Goal: Information Seeking & Learning: Compare options

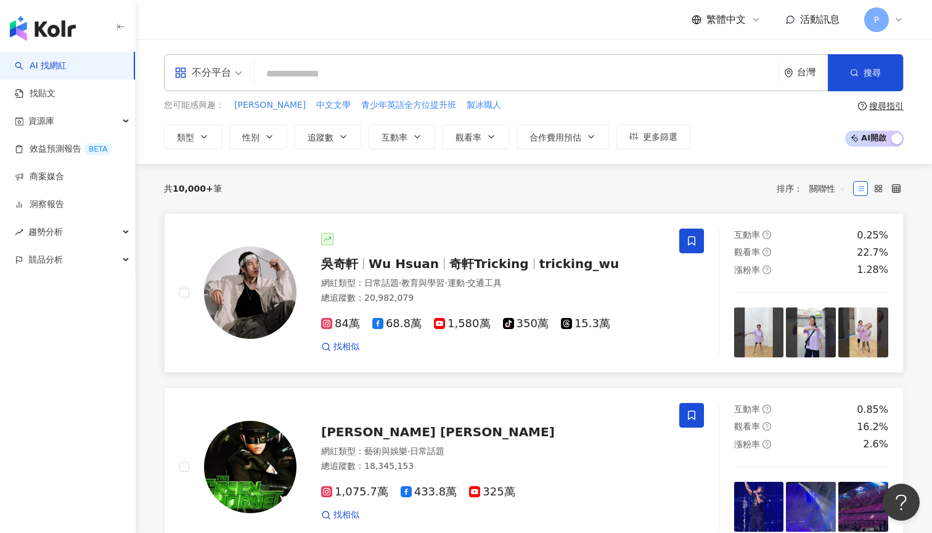
scroll to position [36, 0]
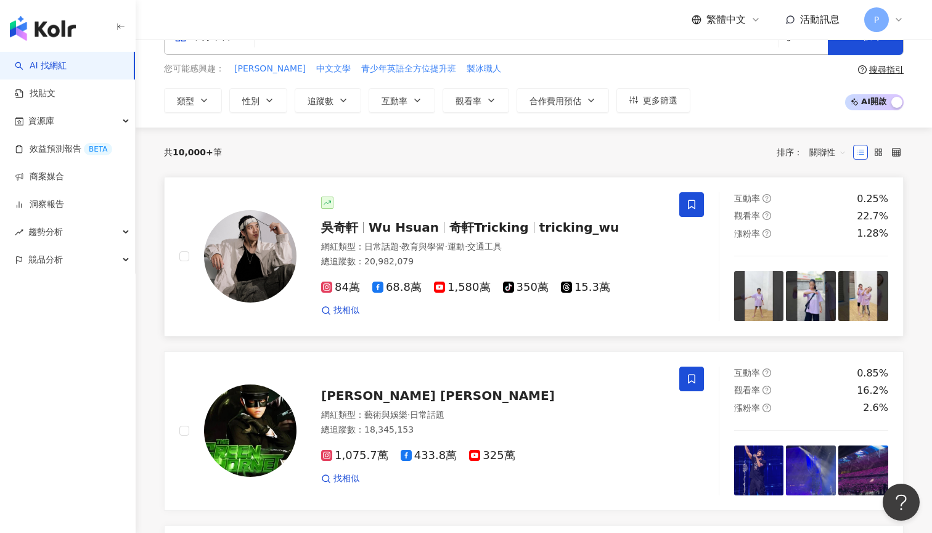
click at [391, 216] on div "吳奇軒 Wu Hsuan 奇軒Tricking tricking_wu 網紅類型 ： 日常話題 · 教育與學習 · 運動 · 交通工具 總追蹤數 ： 20,9…" at bounding box center [481, 257] width 368 height 120
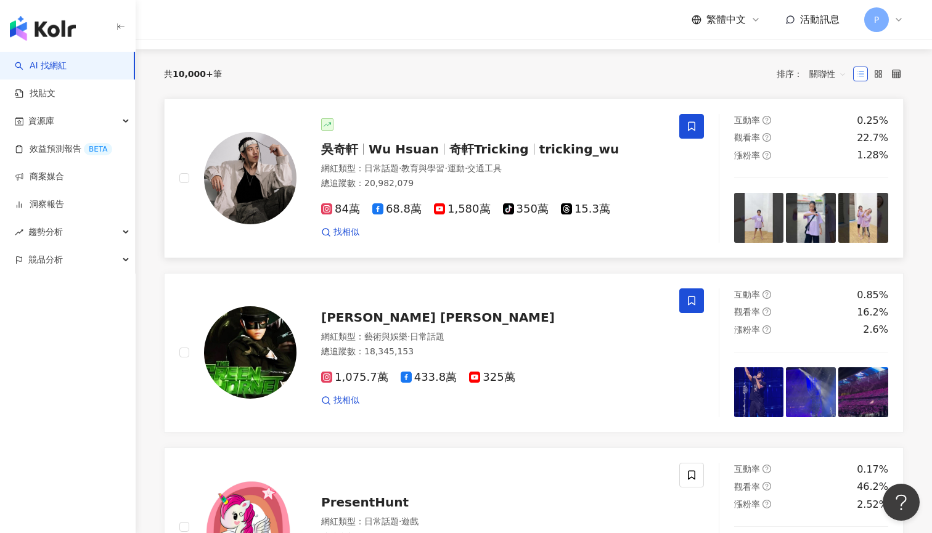
scroll to position [119, 0]
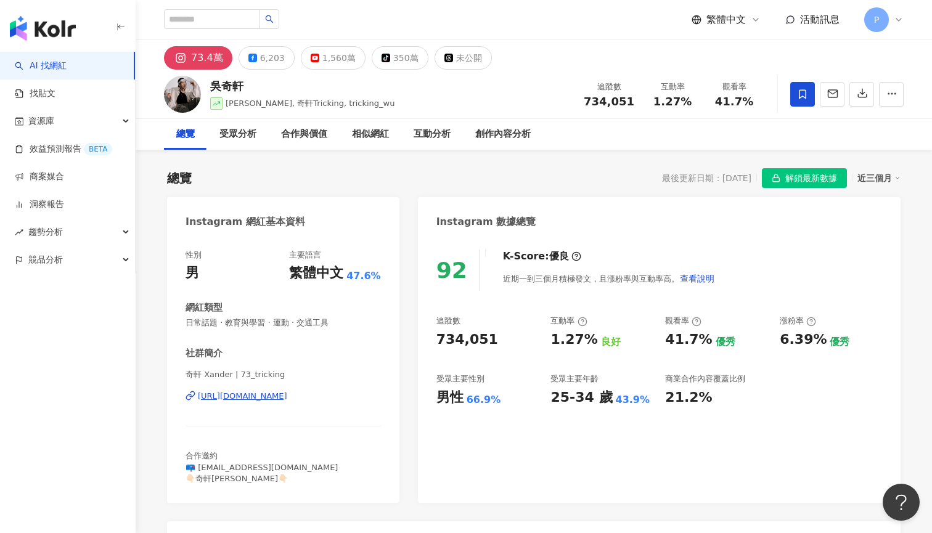
click at [65, 33] on img "button" at bounding box center [43, 28] width 66 height 25
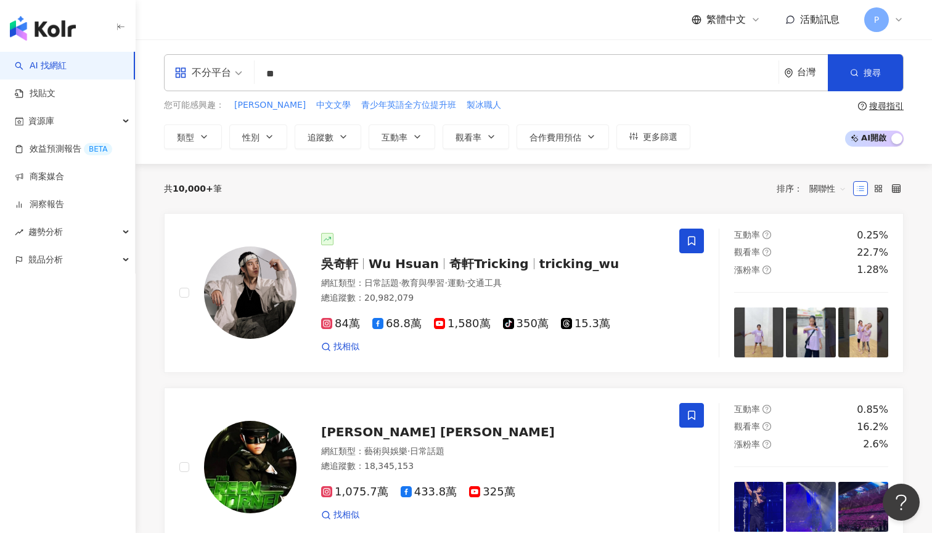
type input "*"
type input "****"
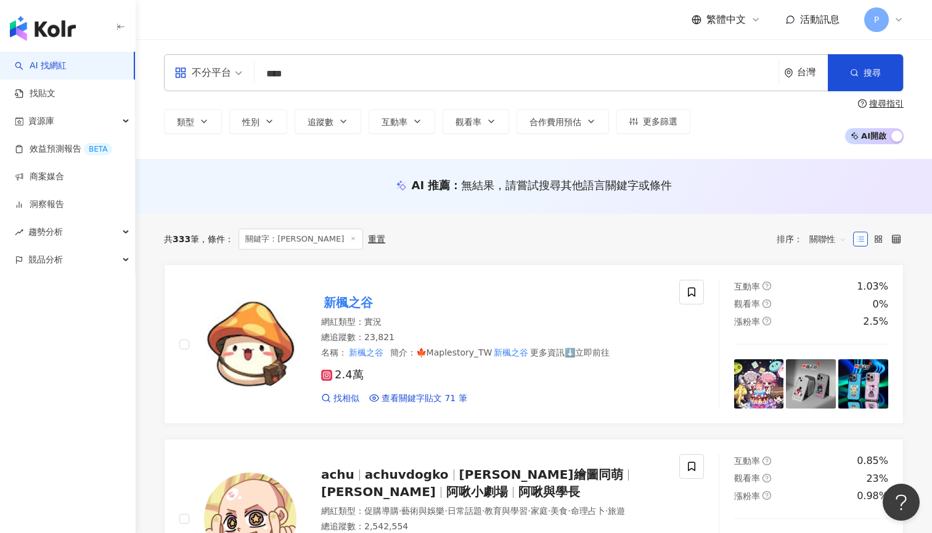
click at [428, 79] on input "****" at bounding box center [517, 73] width 514 height 23
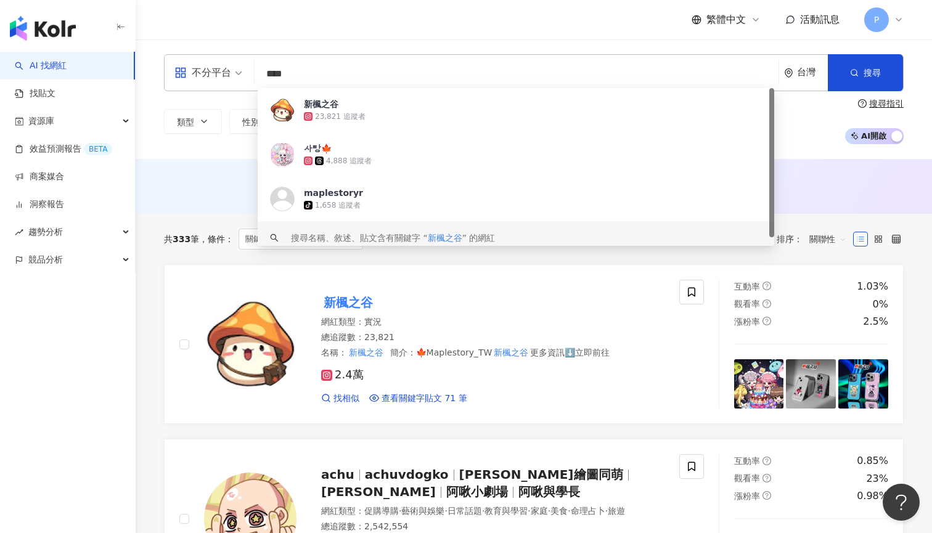
click at [428, 79] on input "****" at bounding box center [517, 73] width 514 height 23
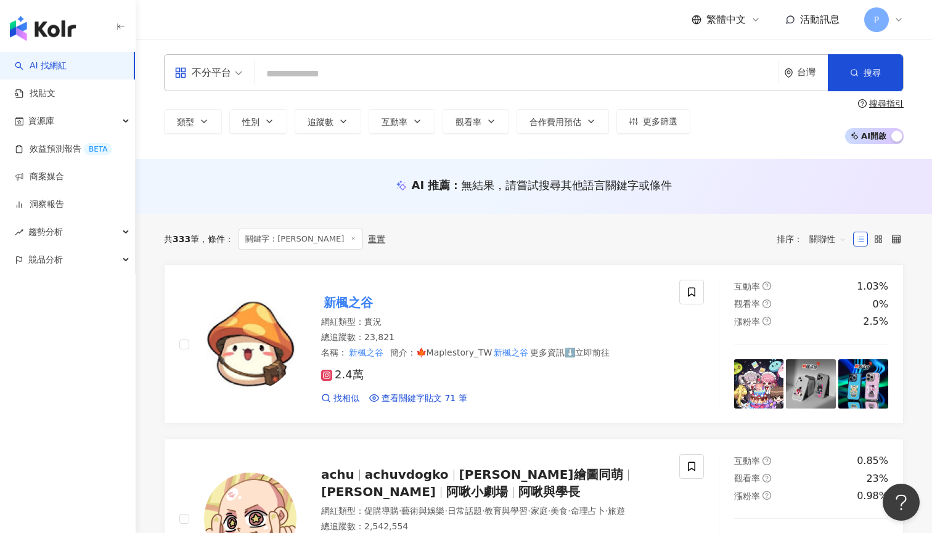
click at [208, 75] on div "不分平台" at bounding box center [202, 73] width 57 height 20
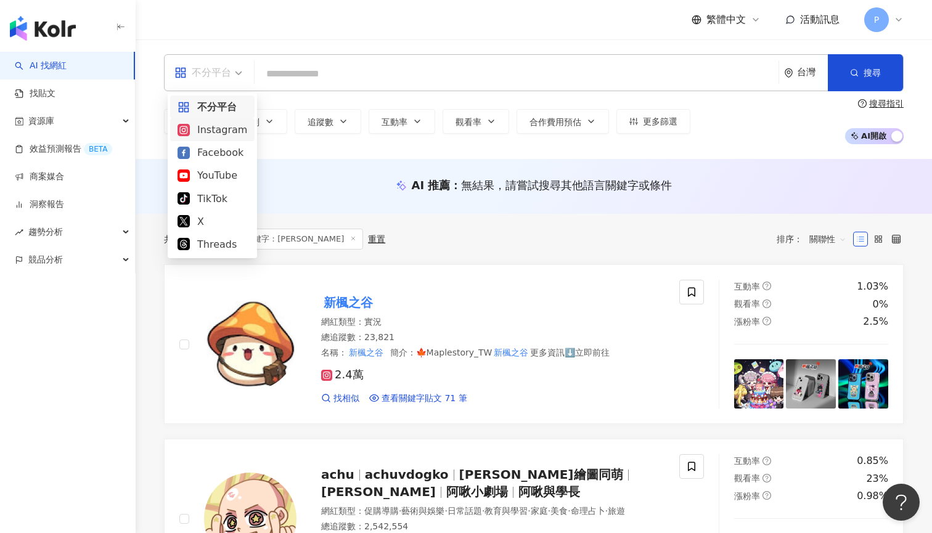
click at [218, 136] on div "Instagram" at bounding box center [213, 129] width 70 height 15
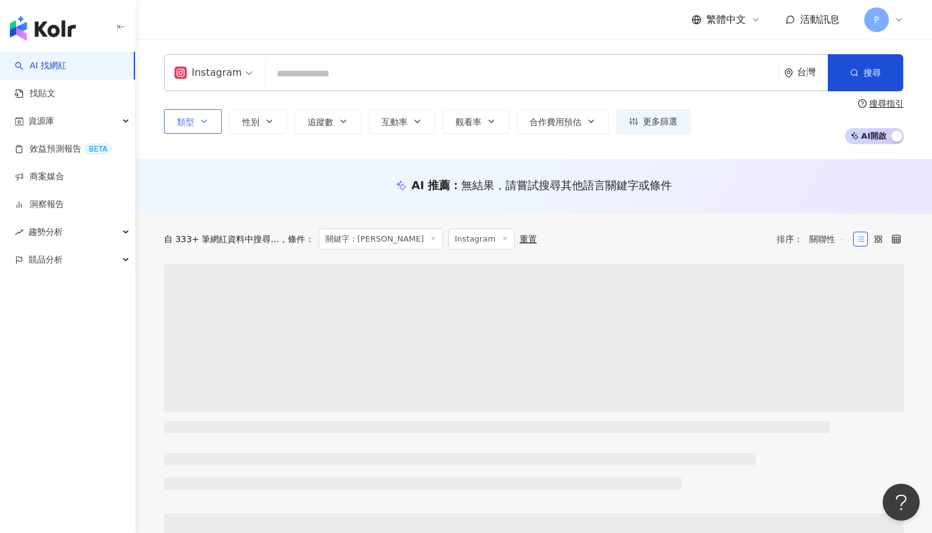
click at [213, 120] on button "類型" at bounding box center [193, 121] width 58 height 25
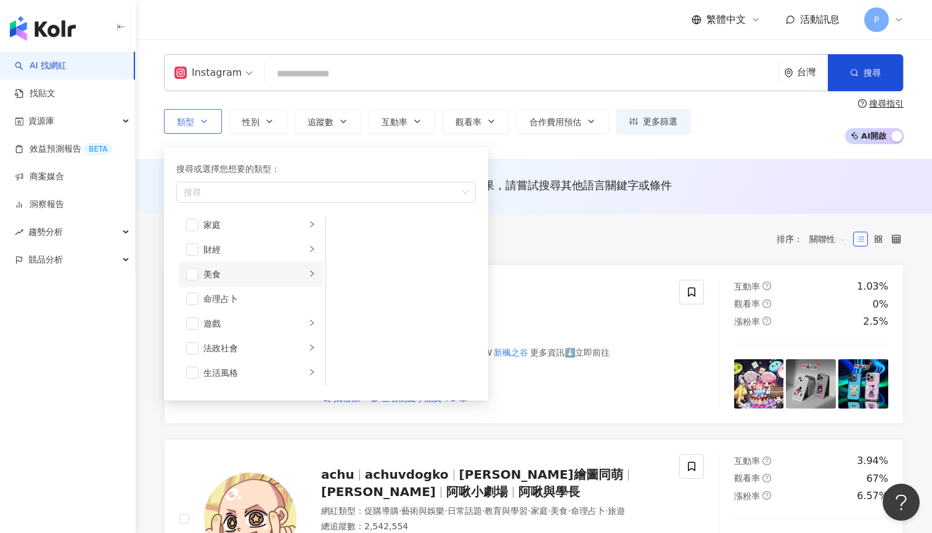
scroll to position [182, 0]
click at [193, 268] on span "button" at bounding box center [192, 271] width 12 height 12
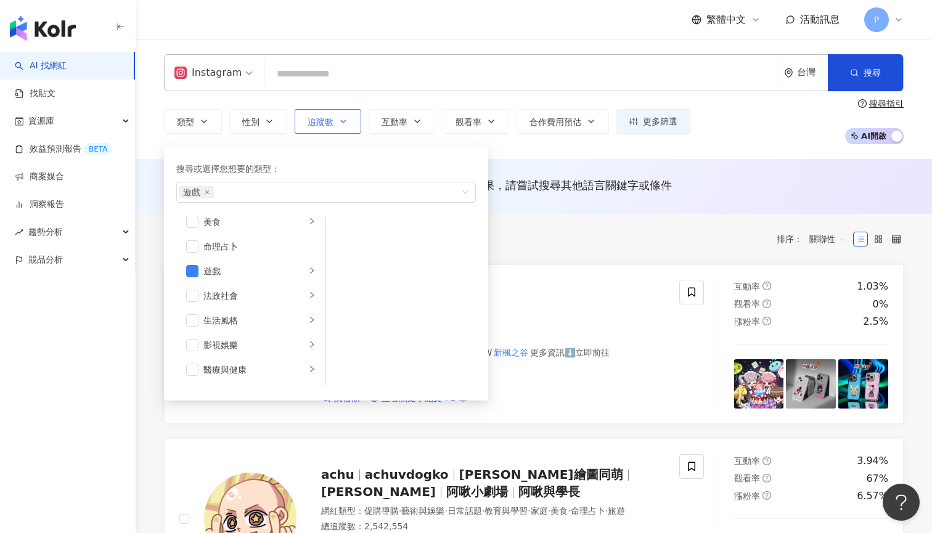
click at [321, 118] on span "追蹤數" at bounding box center [321, 122] width 26 height 10
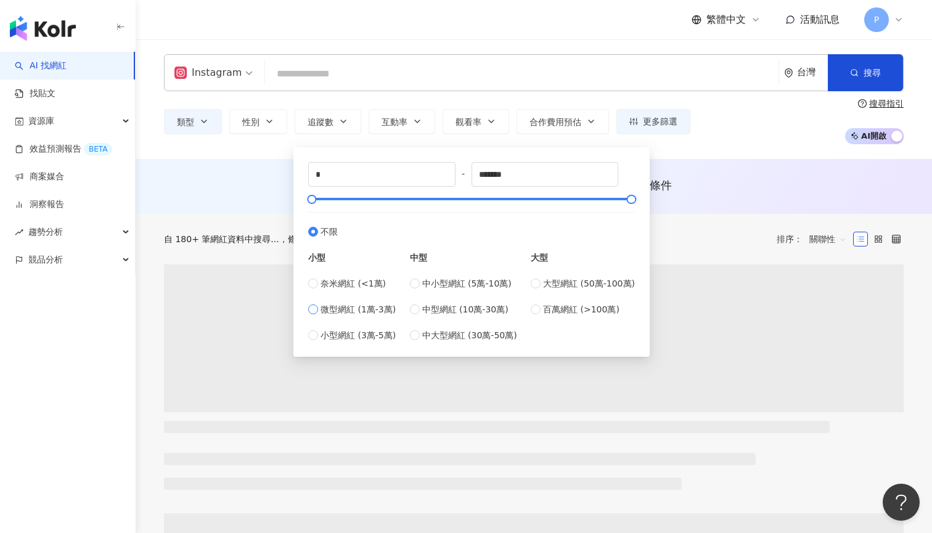
click at [380, 313] on span "微型網紅 (1萬-3萬)" at bounding box center [358, 310] width 75 height 14
type input "*****"
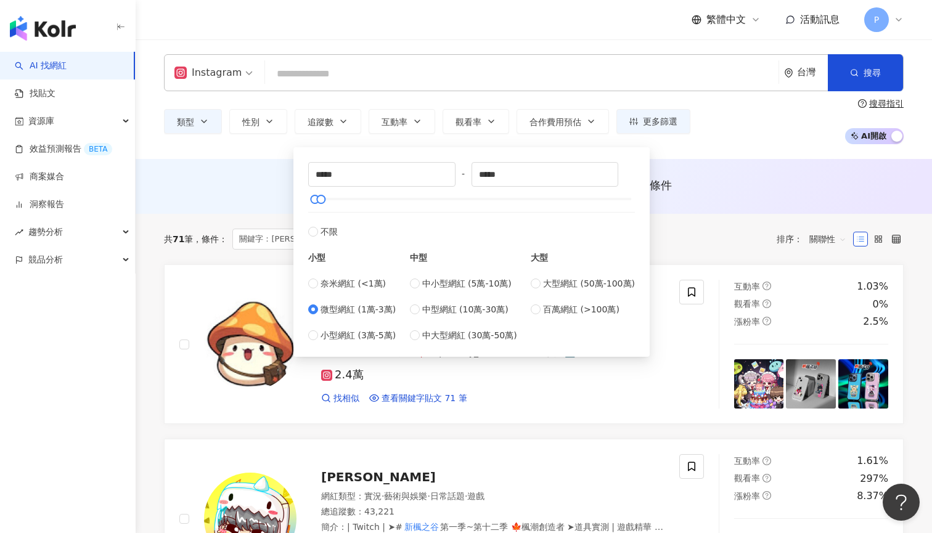
click at [777, 125] on div "類型 性別 追蹤數 互動率 觀看率 合作費用預估 更多篩選 ***** - ***** 不限 小型 奈米網紅 (<1萬) 微型網紅 (1萬-3萬) 小型網紅 …" at bounding box center [534, 122] width 740 height 46
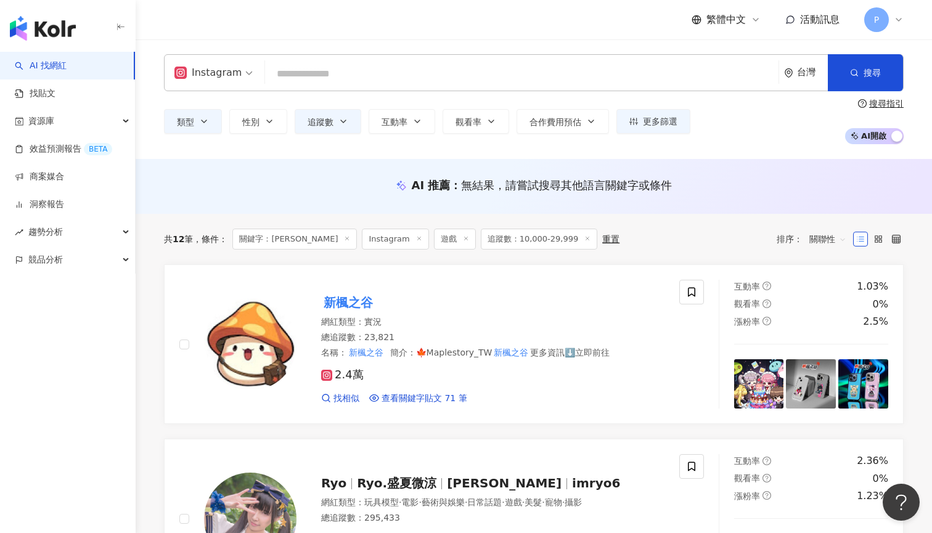
click at [344, 242] on span at bounding box center [347, 239] width 6 height 7
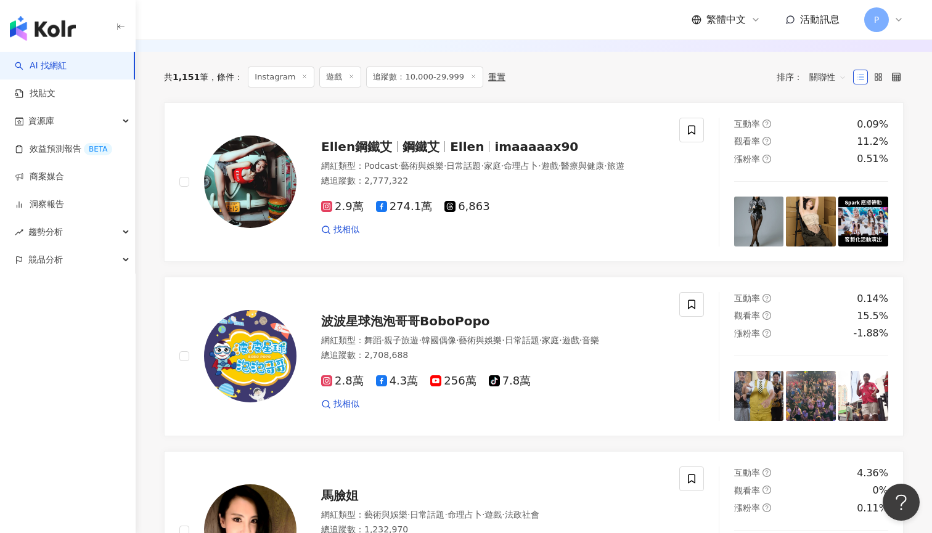
scroll to position [414, 0]
click at [450, 139] on span "Ellen" at bounding box center [467, 146] width 34 height 15
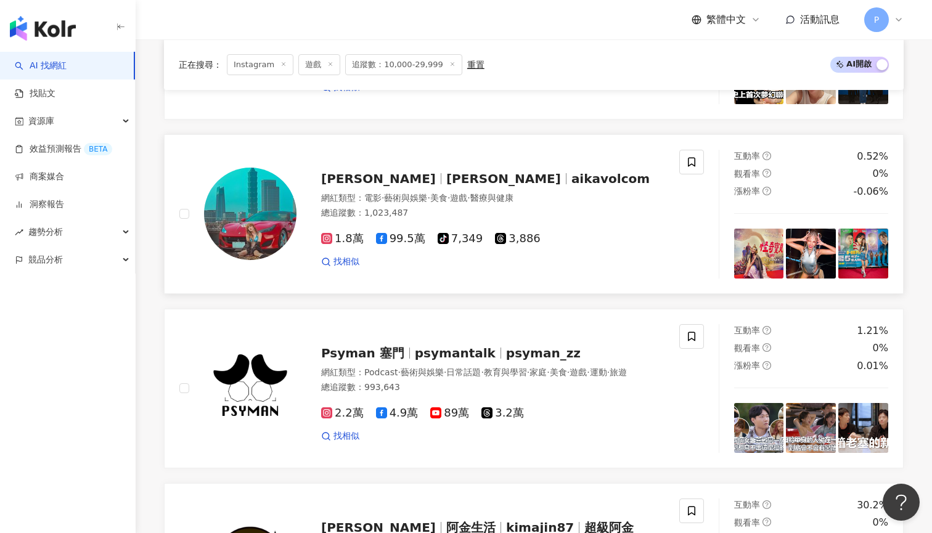
scroll to position [908, 0]
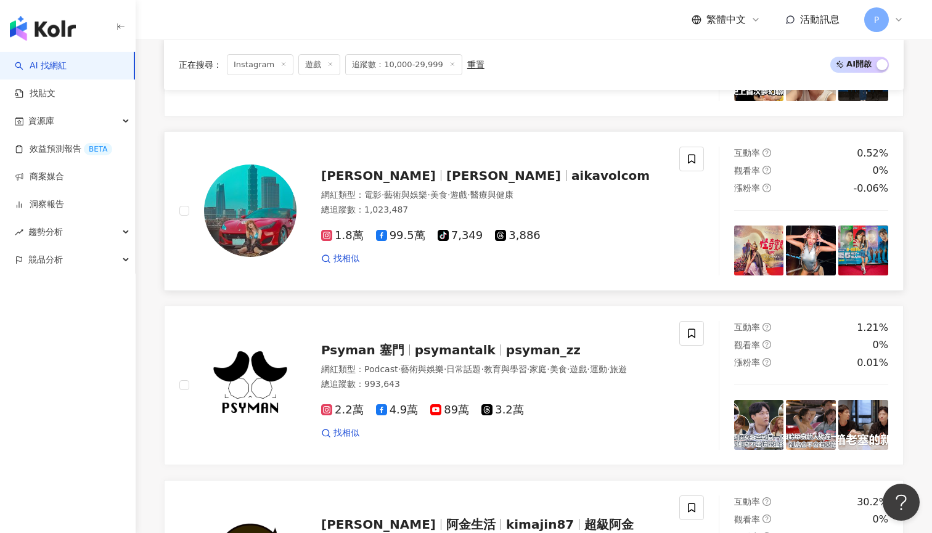
click at [572, 177] on span "aikavolcom" at bounding box center [611, 175] width 78 height 15
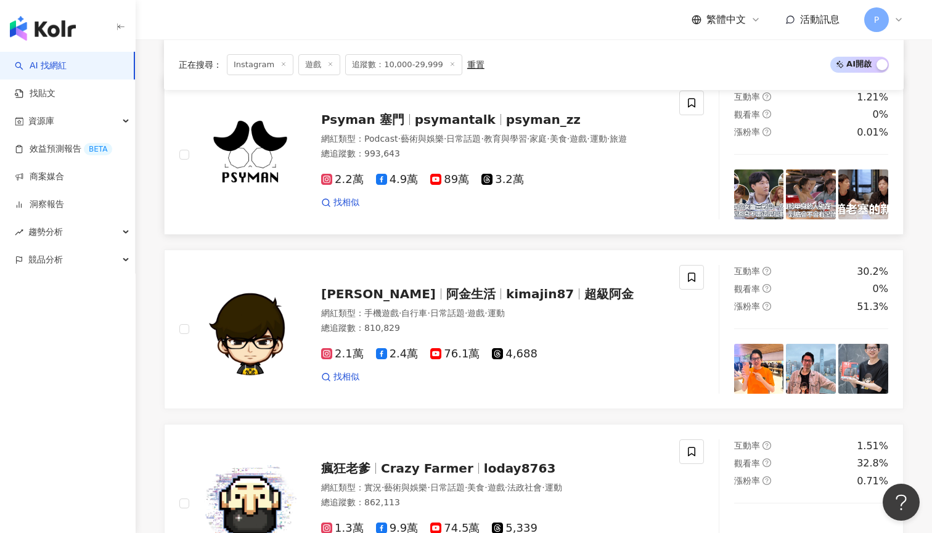
scroll to position [1174, 0]
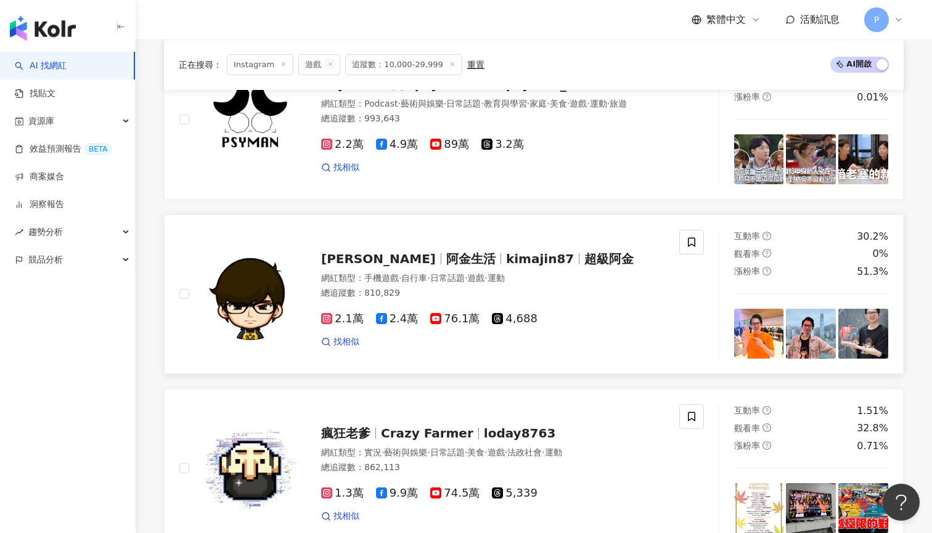
click at [506, 252] on span "kimajin87" at bounding box center [540, 259] width 68 height 15
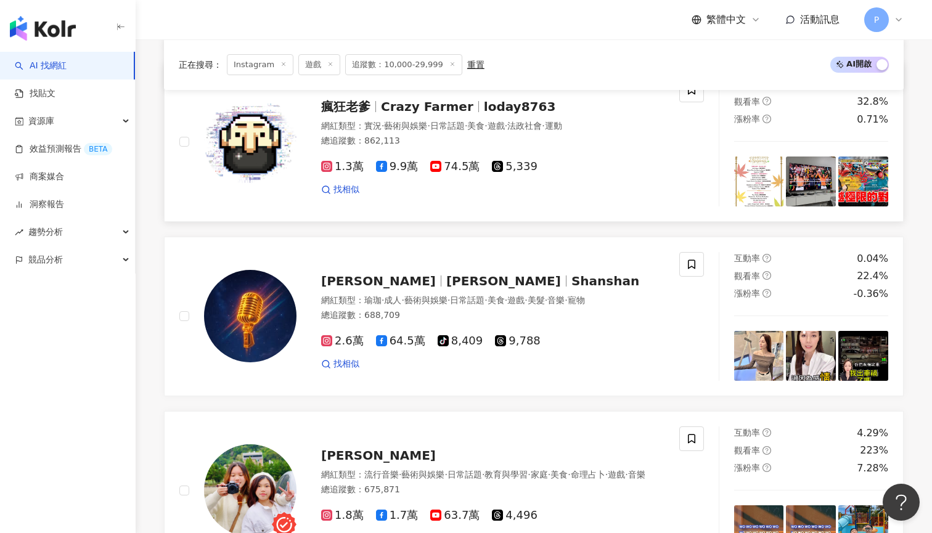
scroll to position [1514, 0]
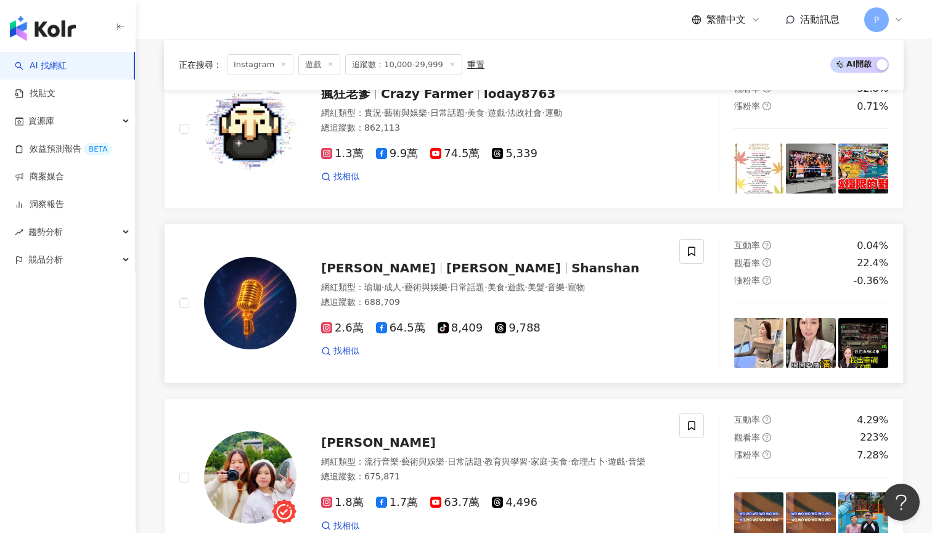
click at [572, 261] on span "Shanshan" at bounding box center [606, 268] width 68 height 15
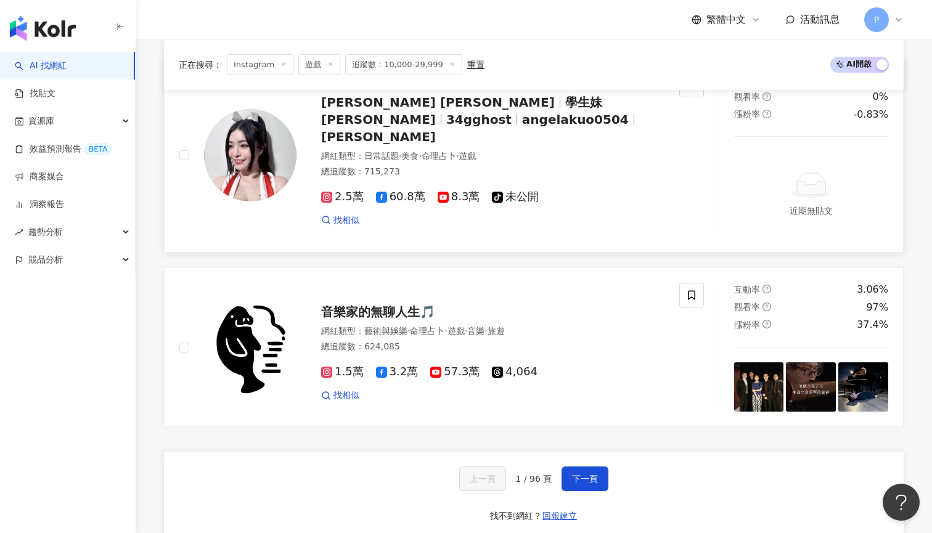
scroll to position [2194, 0]
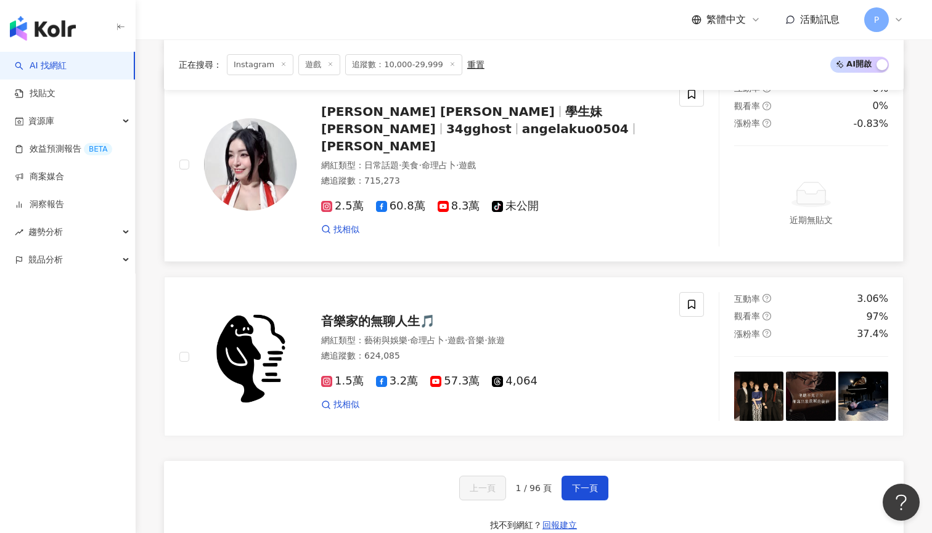
click at [489, 112] on span "學生妹郭小鬼" at bounding box center [461, 120] width 281 height 32
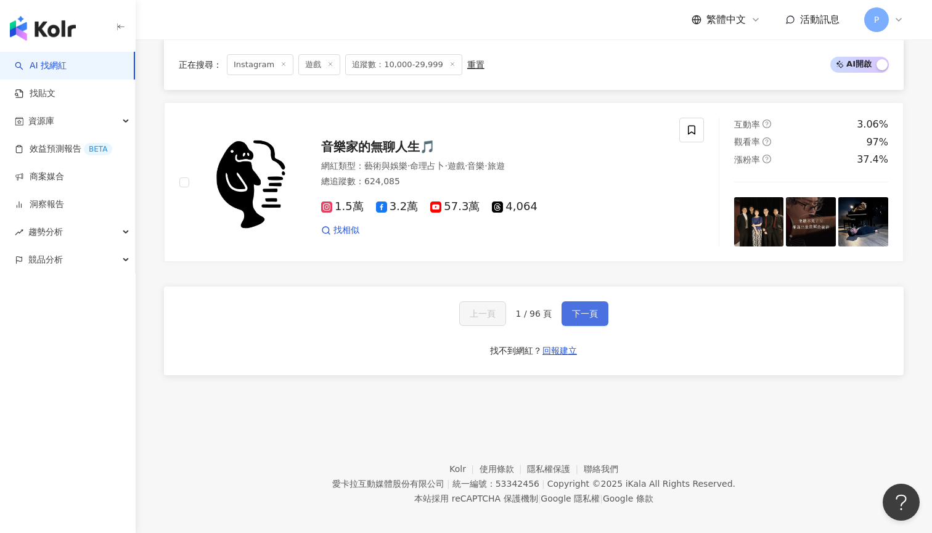
click at [585, 311] on button "下一頁" at bounding box center [585, 313] width 47 height 25
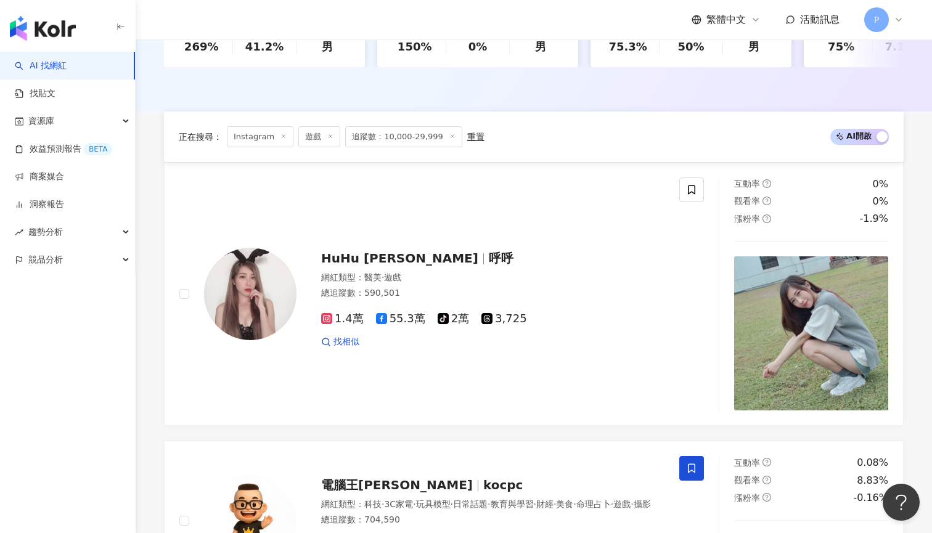
scroll to position [454, 0]
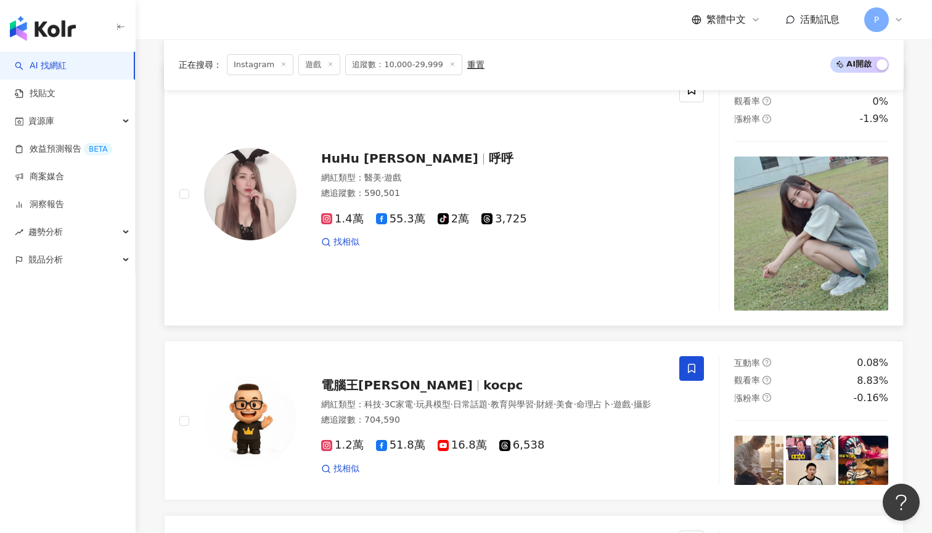
click at [389, 153] on span "HuHu 林尹柔" at bounding box center [399, 158] width 157 height 15
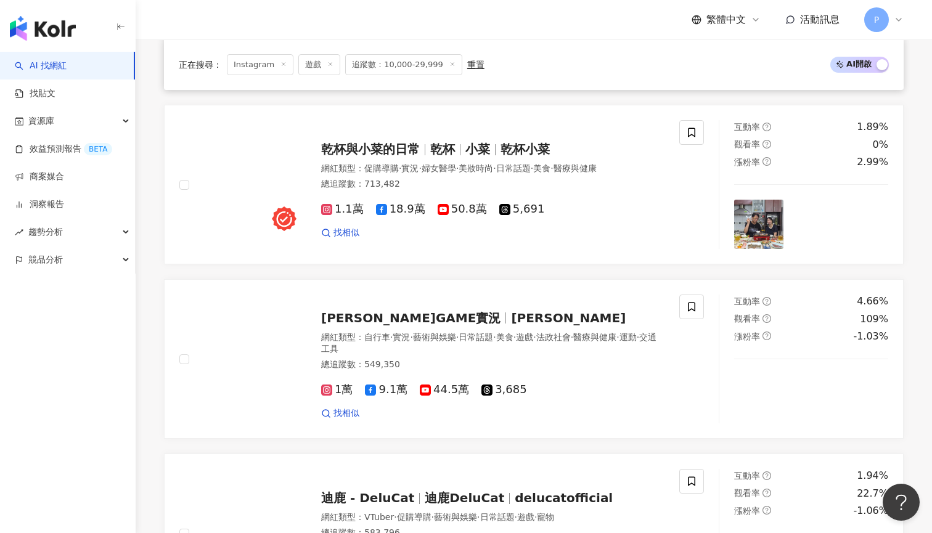
scroll to position [1030, 0]
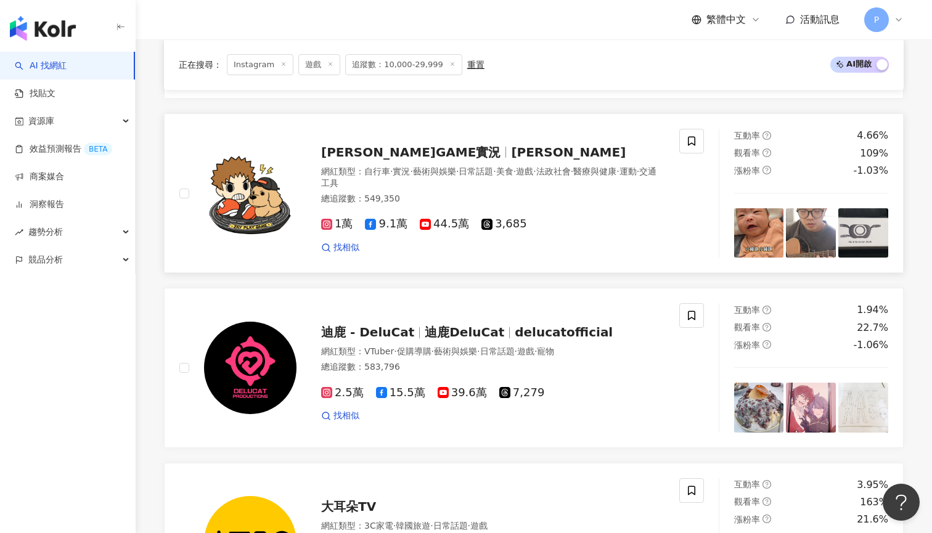
click at [426, 166] on span "藝術與娛樂" at bounding box center [434, 171] width 43 height 10
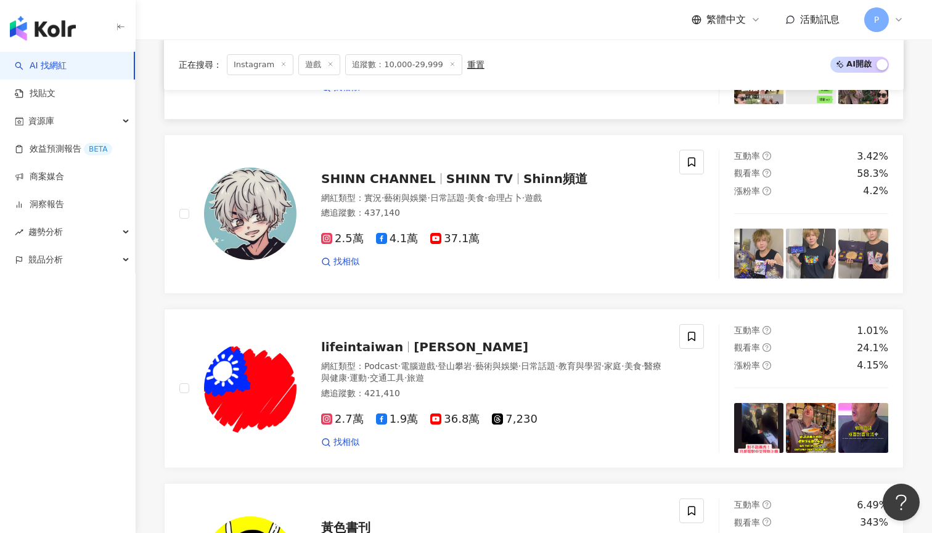
scroll to position [1710, 0]
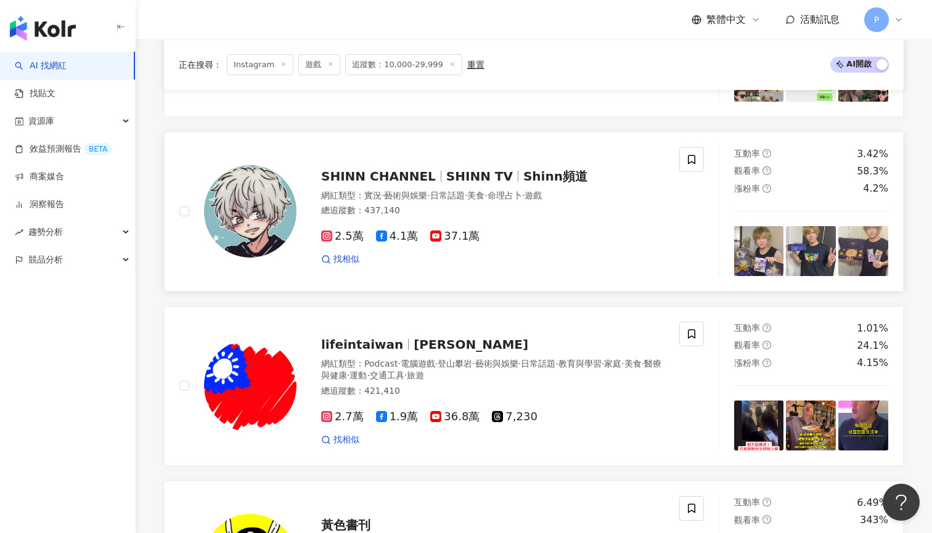
click at [409, 171] on span "SHINN CHANNEL" at bounding box center [378, 176] width 115 height 15
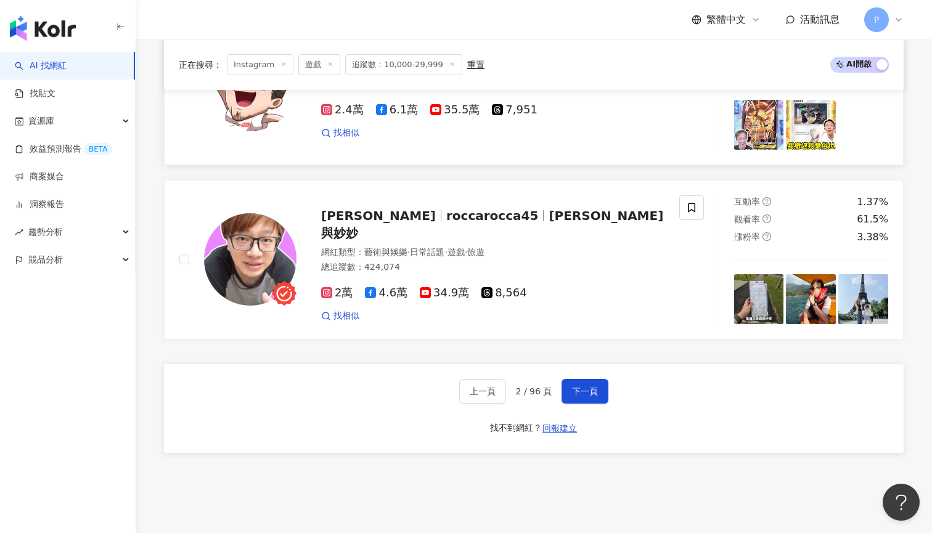
scroll to position [2360, 0]
click at [575, 368] on div "上一頁 2 / 96 頁 下一頁 找不到網紅？ 回報建立" at bounding box center [534, 408] width 740 height 89
click at [577, 379] on button "下一頁" at bounding box center [585, 391] width 47 height 25
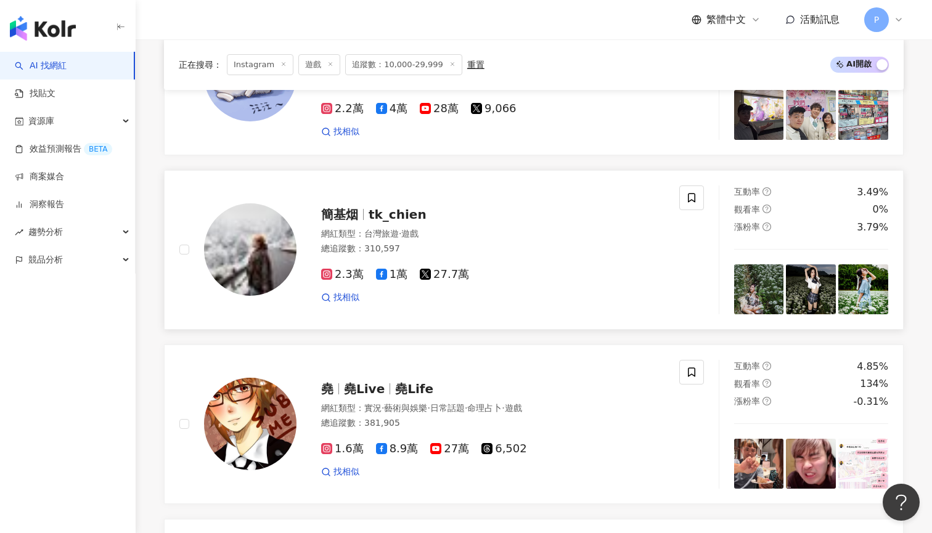
scroll to position [1249, 0]
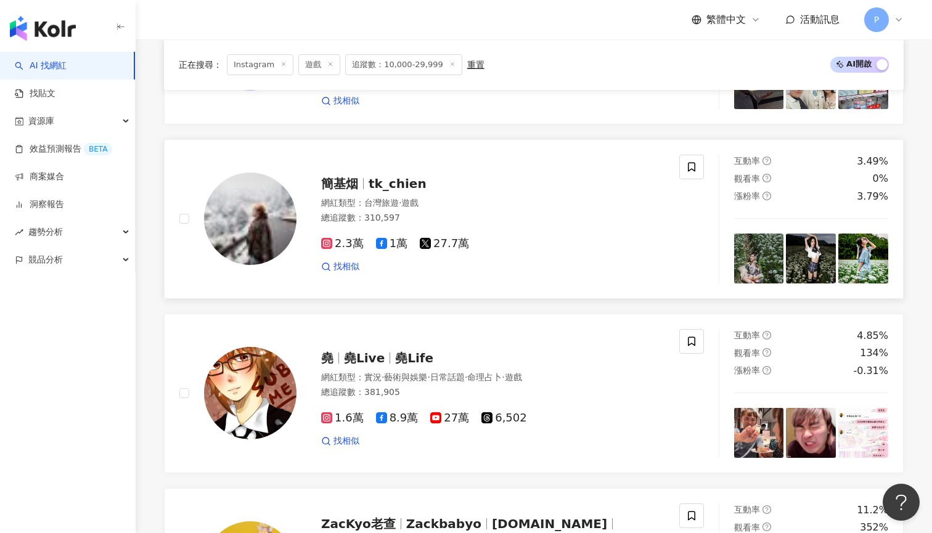
click at [369, 177] on span "tk_chien" at bounding box center [398, 183] width 58 height 15
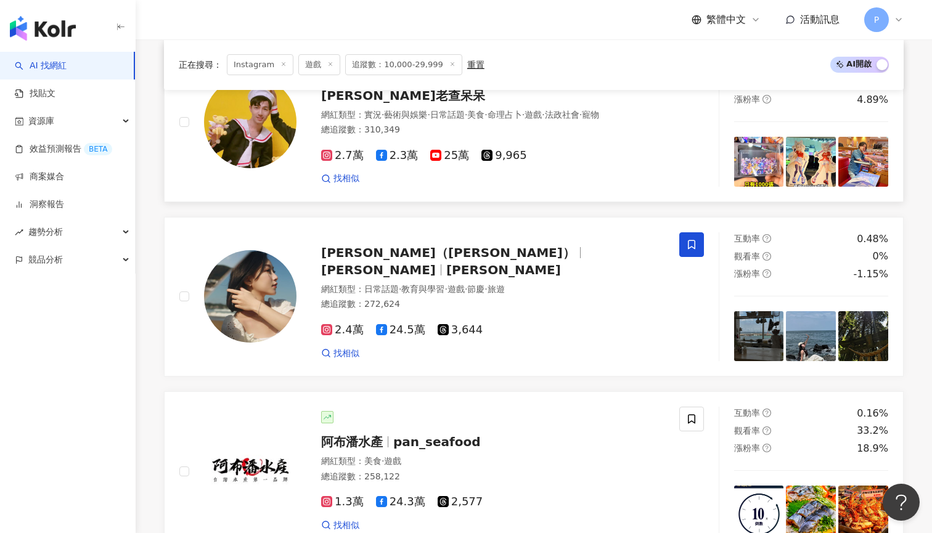
scroll to position [1705, 0]
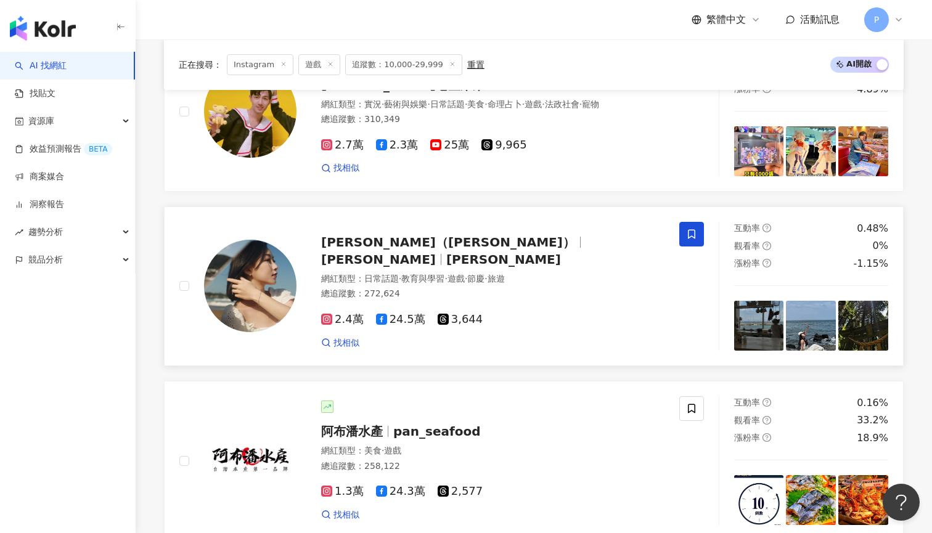
click at [436, 252] on span "Hannah" at bounding box center [378, 259] width 115 height 15
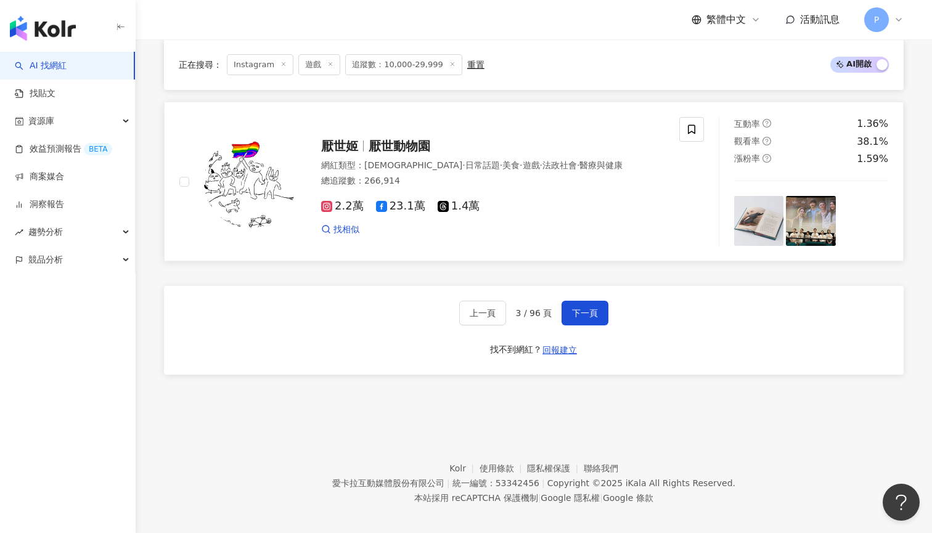
scroll to position [2333, 0]
click at [568, 301] on button "下一頁" at bounding box center [585, 313] width 47 height 25
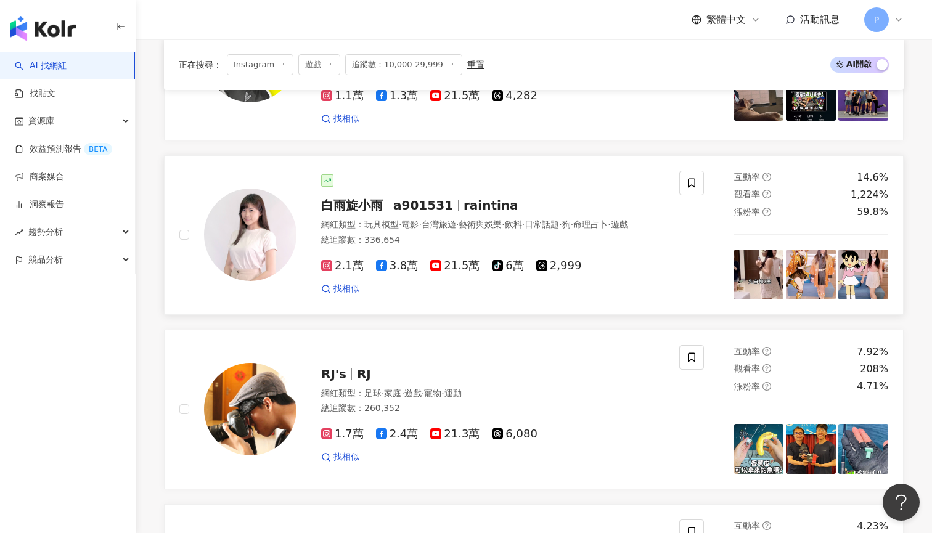
scroll to position [1068, 0]
click at [420, 199] on span "a901531" at bounding box center [423, 204] width 60 height 15
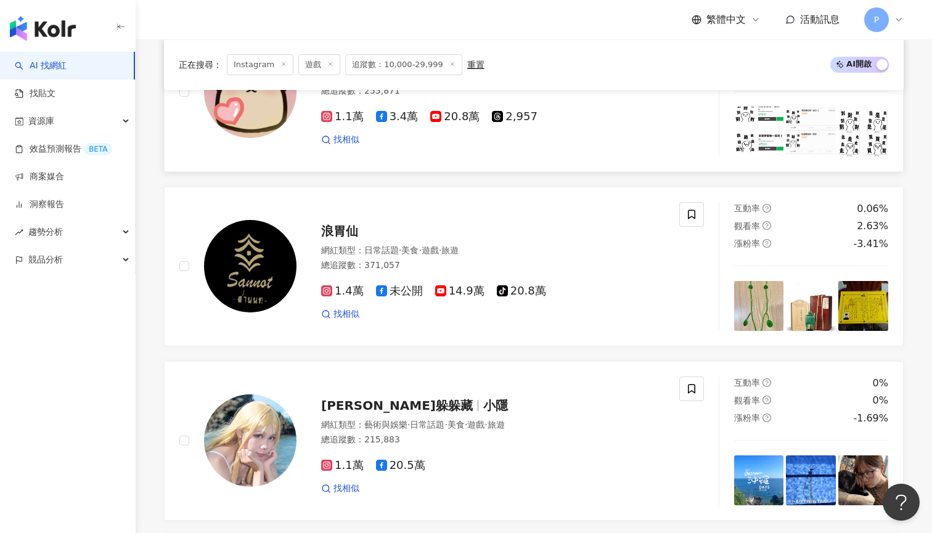
scroll to position [1752, 0]
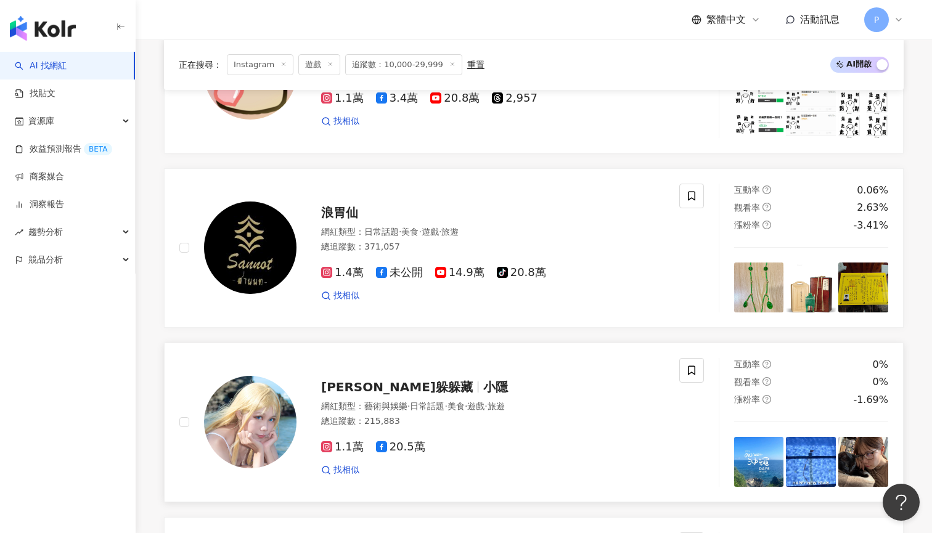
click at [393, 384] on span "Hidehide躲躲藏" at bounding box center [397, 387] width 152 height 15
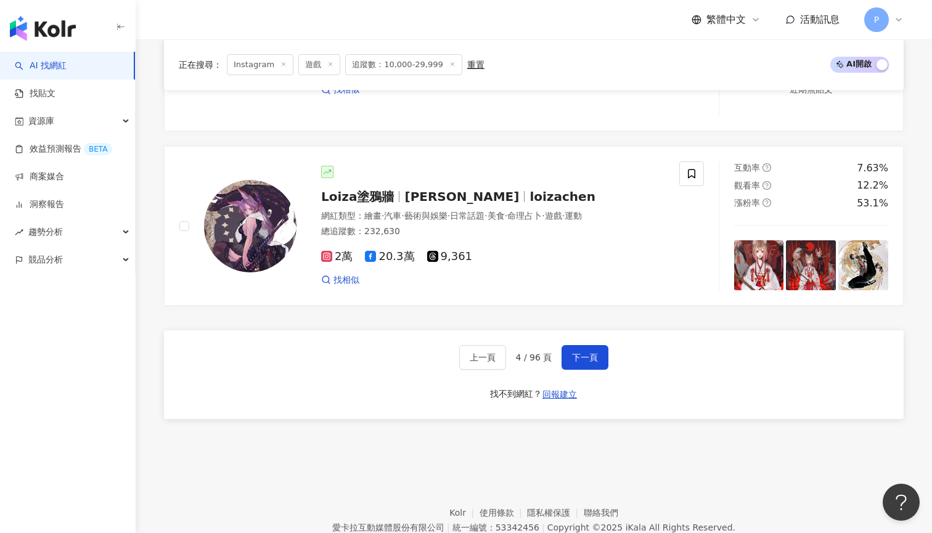
scroll to position [2347, 0]
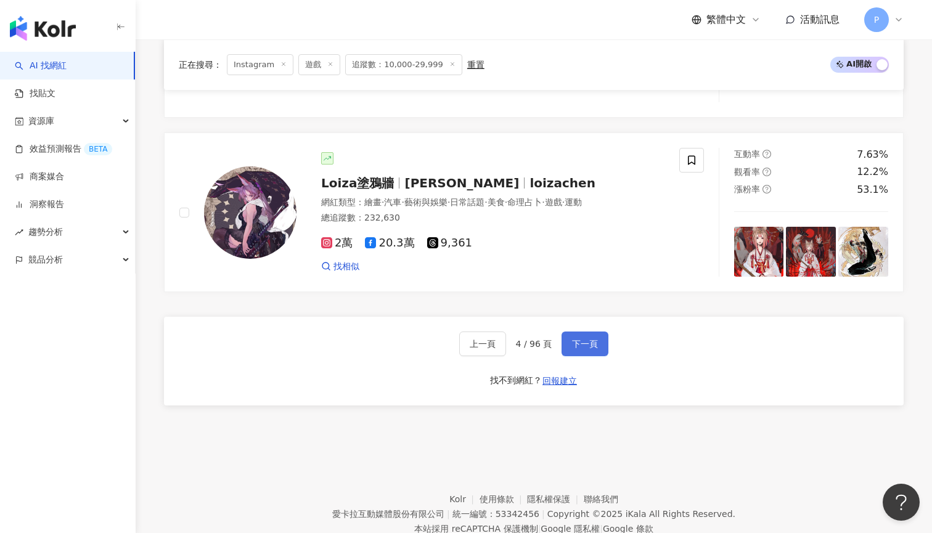
click at [594, 339] on span "下一頁" at bounding box center [585, 344] width 26 height 10
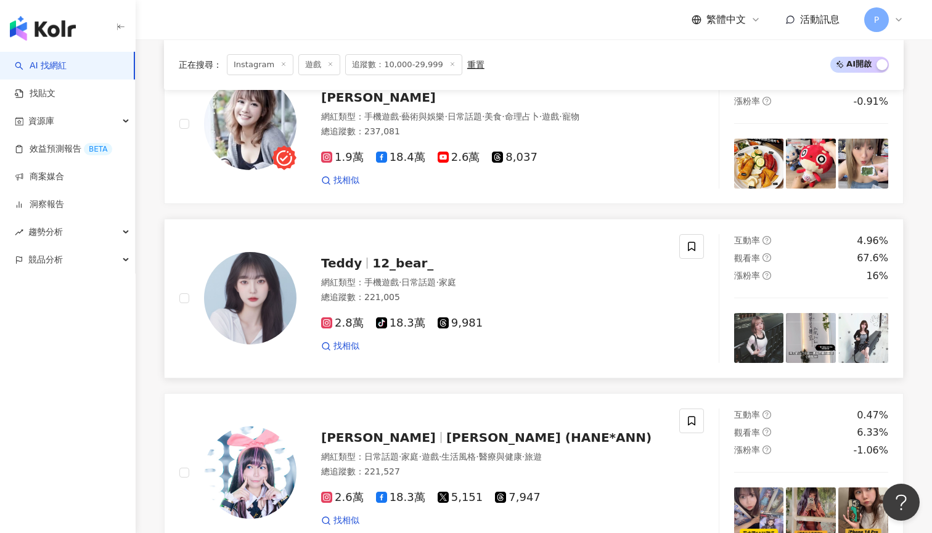
scroll to position [927, 0]
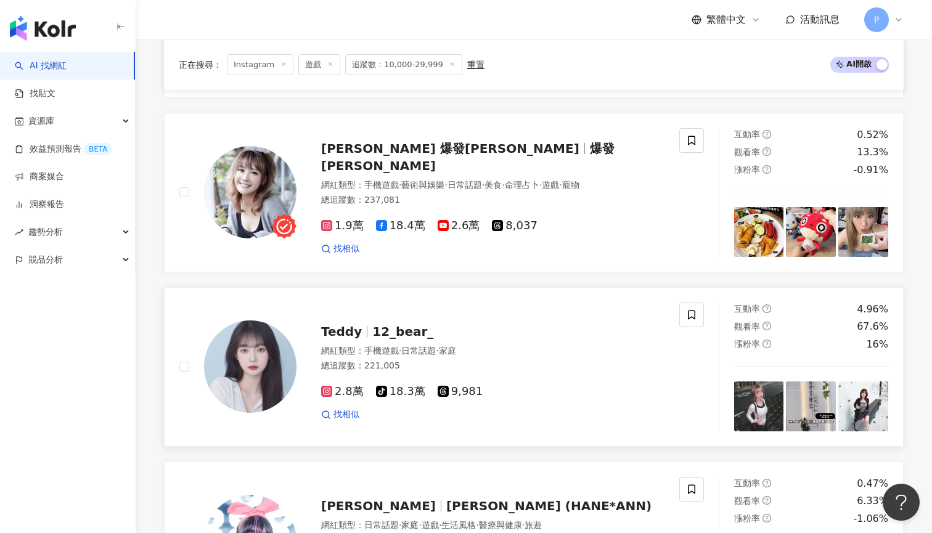
click at [382, 327] on span "12_bear_" at bounding box center [402, 331] width 61 height 15
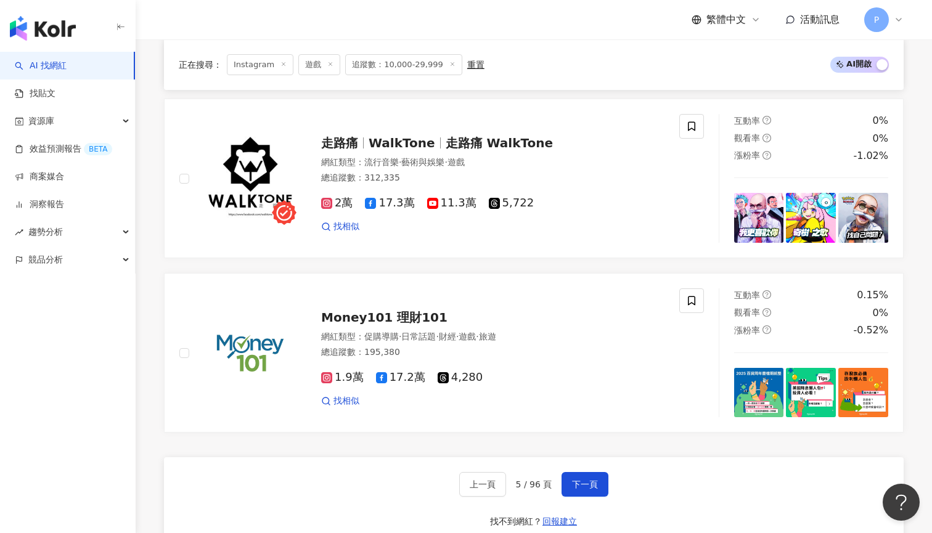
scroll to position [2165, 0]
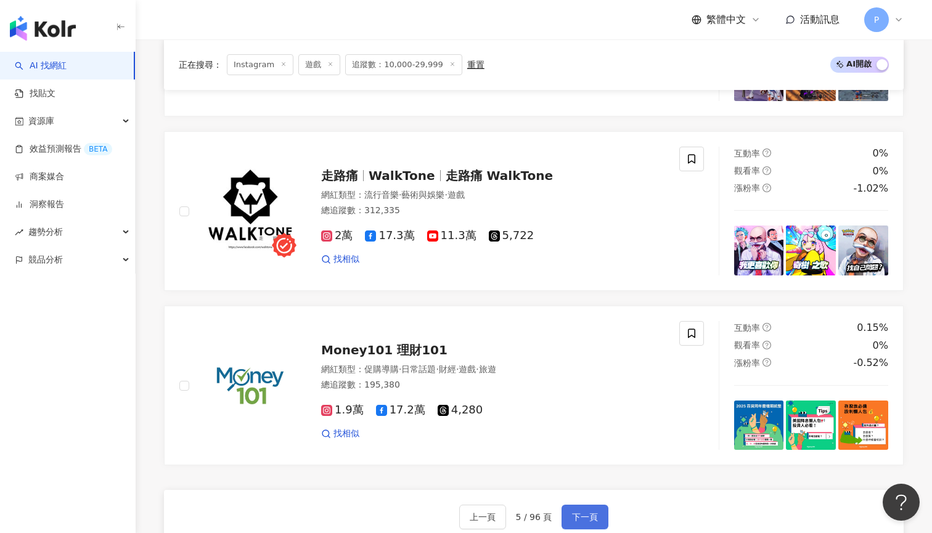
click at [587, 512] on span "下一頁" at bounding box center [585, 517] width 26 height 10
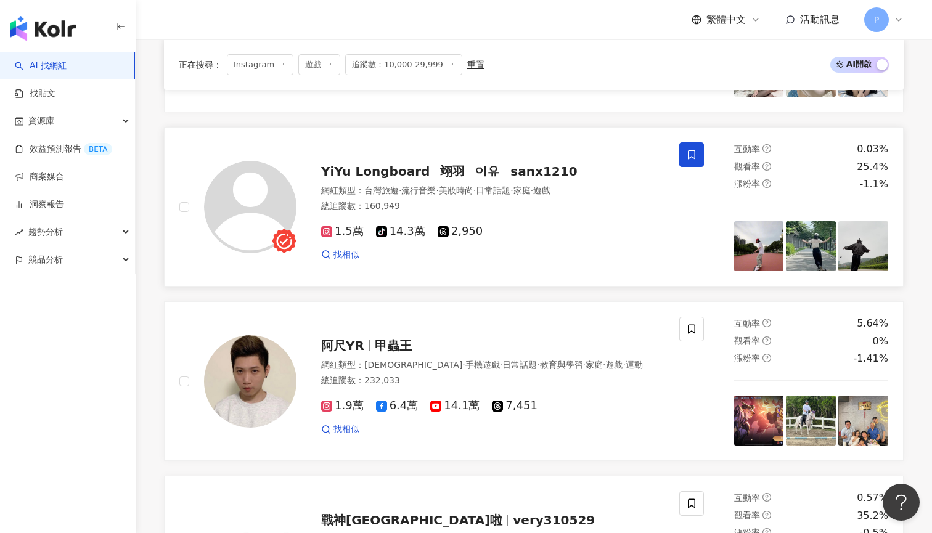
scroll to position [1812, 0]
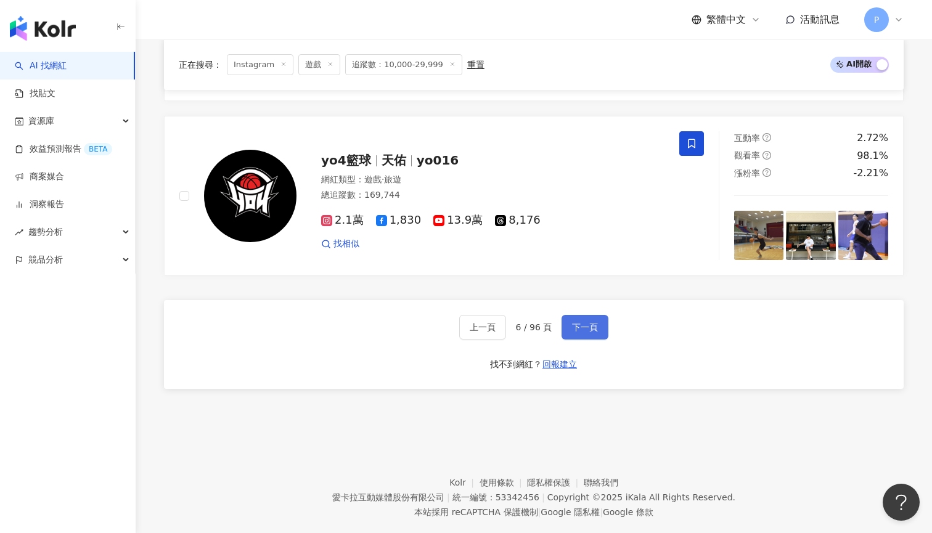
click at [577, 322] on span "下一頁" at bounding box center [585, 327] width 26 height 10
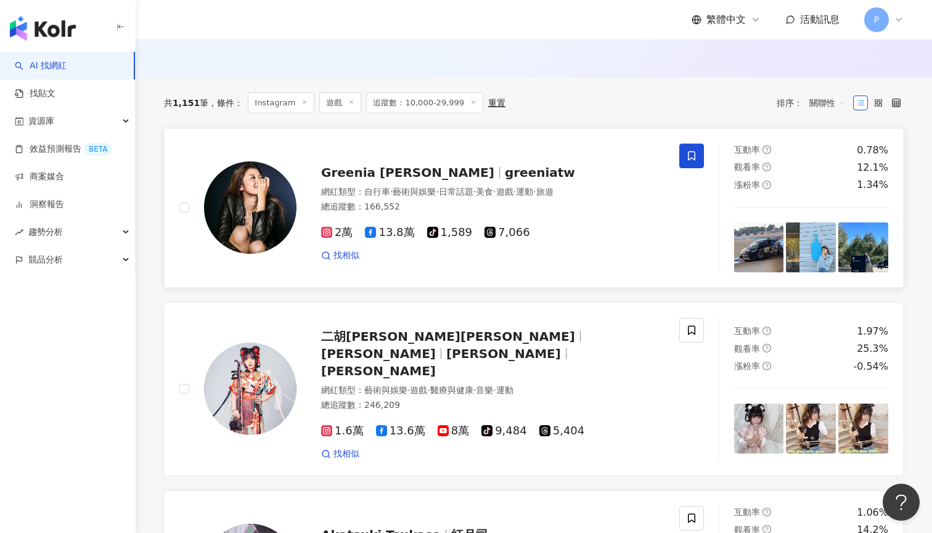
scroll to position [391, 0]
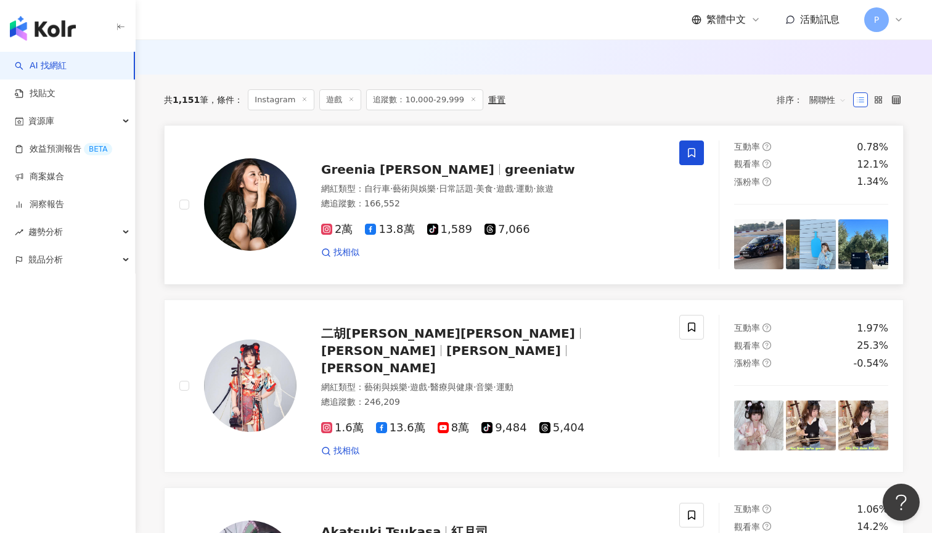
click at [505, 169] on span "greeniatw" at bounding box center [540, 169] width 70 height 15
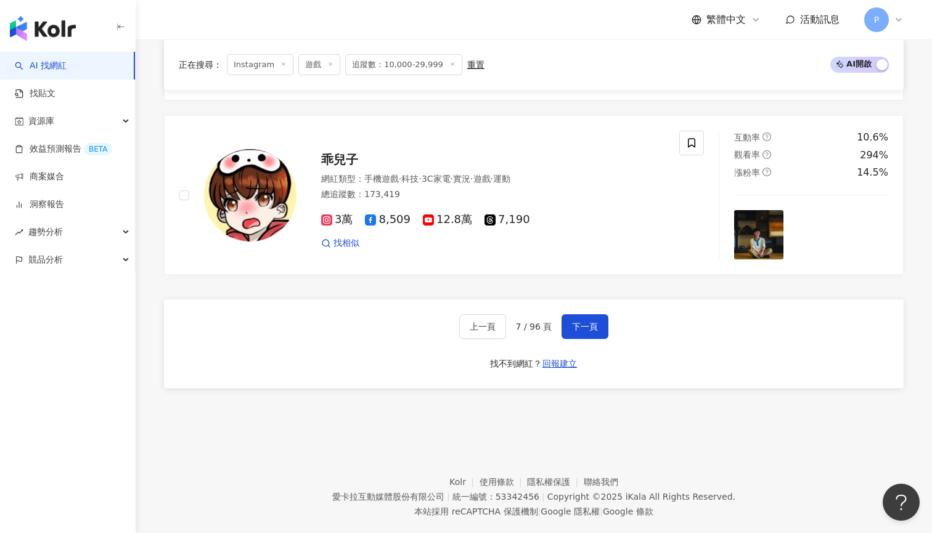
scroll to position [2333, 0]
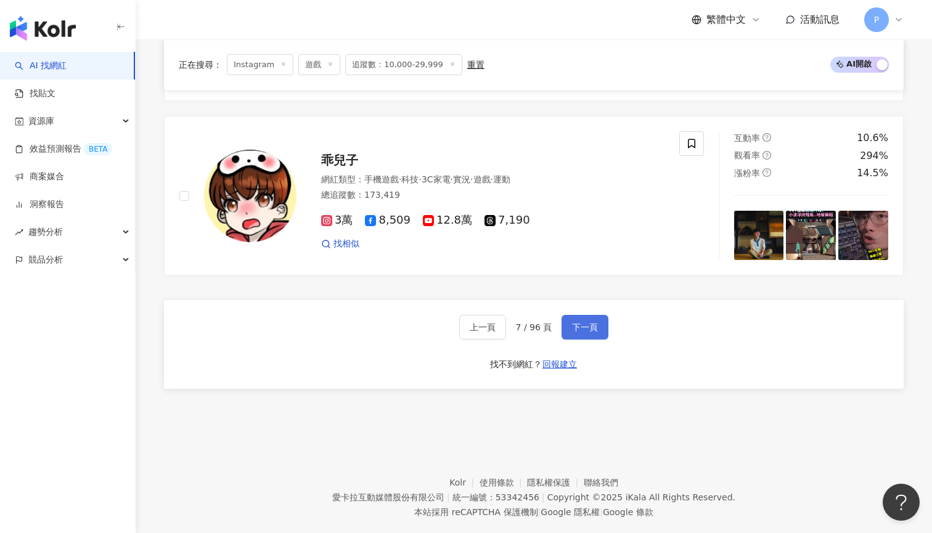
click at [593, 322] on span "下一頁" at bounding box center [585, 327] width 26 height 10
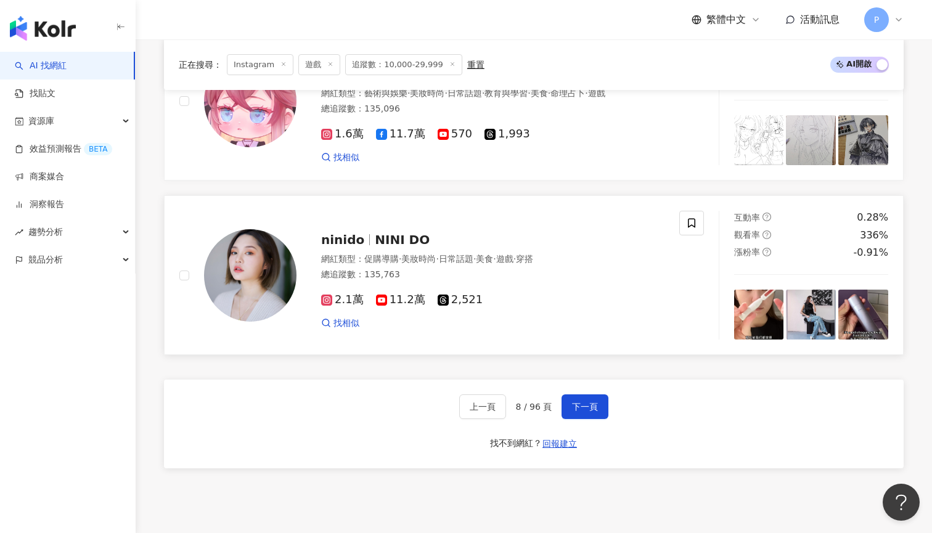
scroll to position [2262, 0]
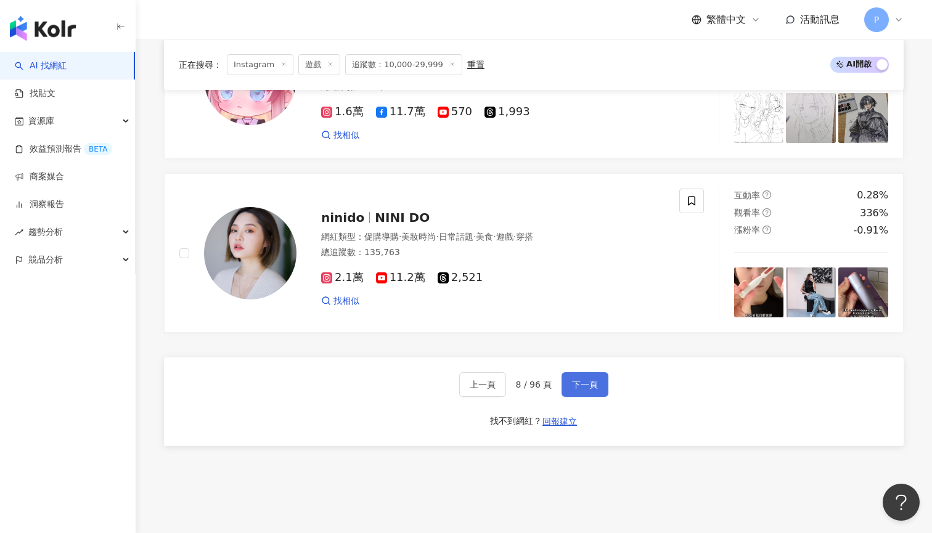
click at [592, 380] on span "下一頁" at bounding box center [585, 385] width 26 height 10
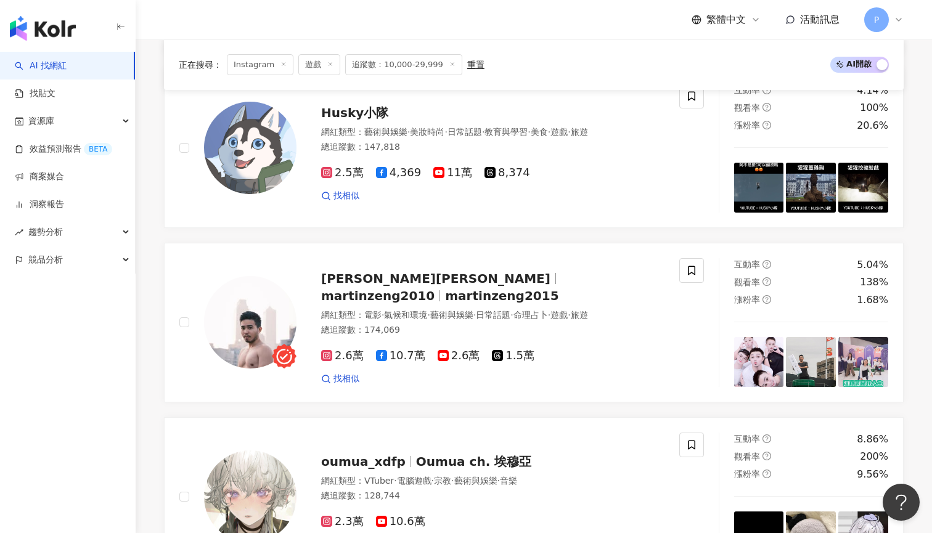
scroll to position [955, 0]
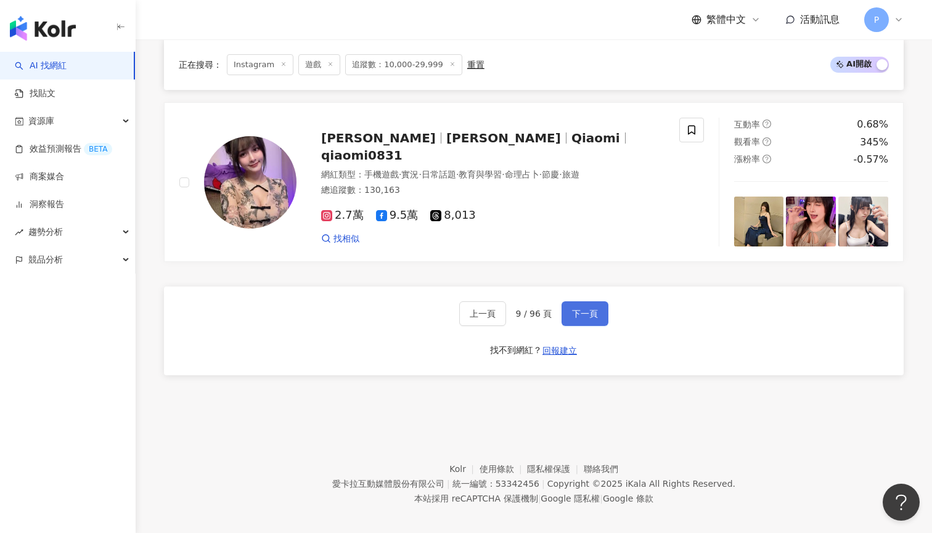
click at [572, 309] on span "下一頁" at bounding box center [585, 314] width 26 height 10
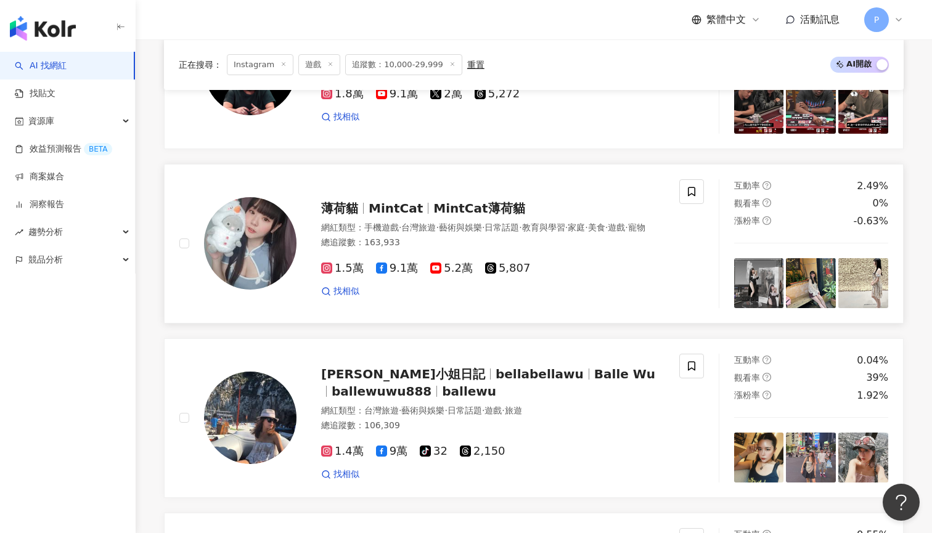
scroll to position [1047, 0]
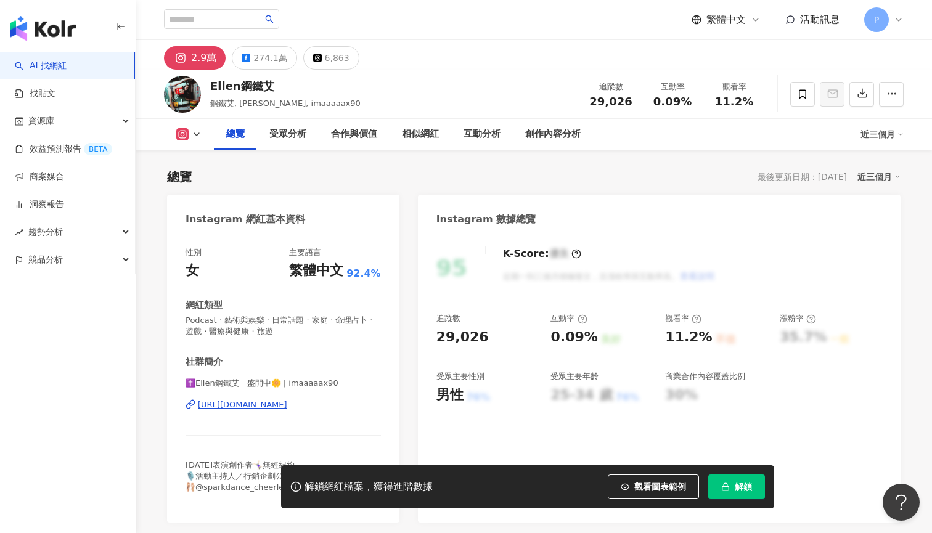
scroll to position [176, 0]
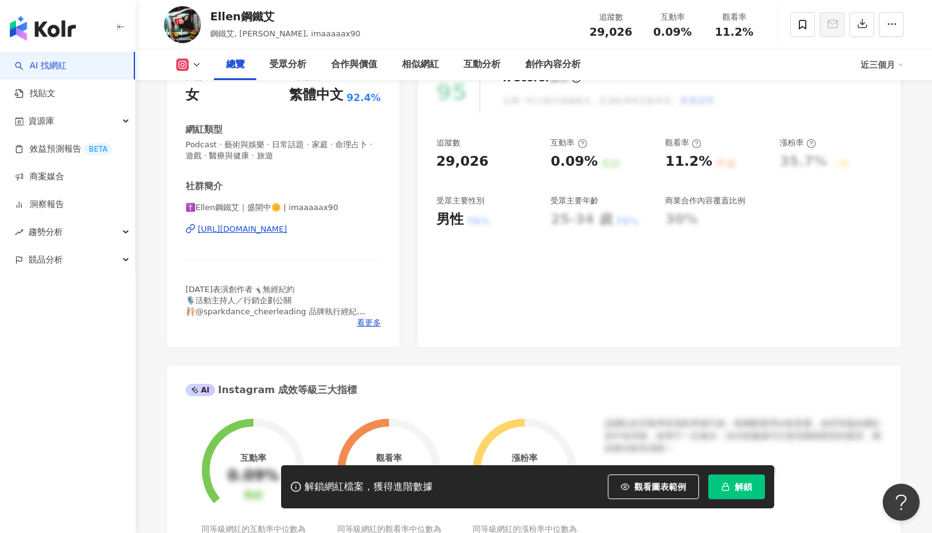
click at [287, 224] on div "https://www.instagram.com/imaaaaax90/" at bounding box center [242, 229] width 89 height 11
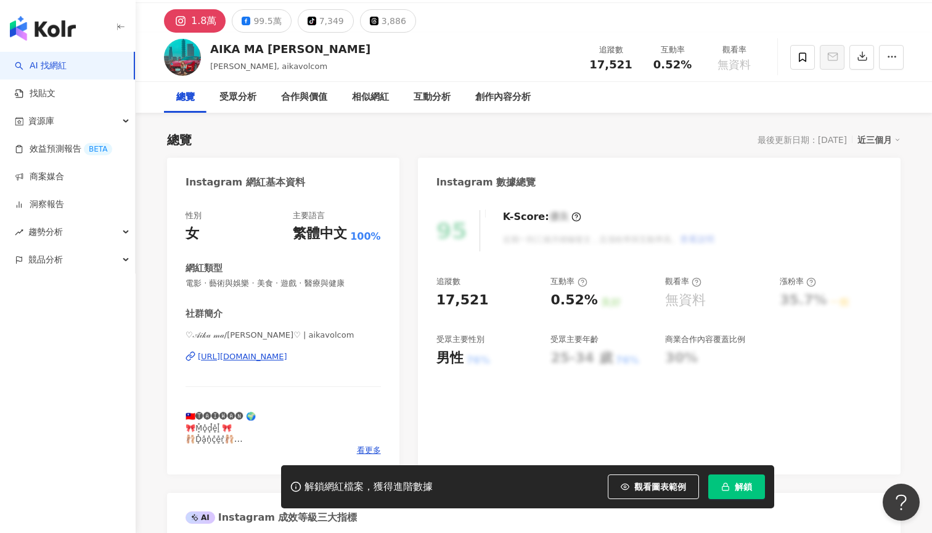
scroll to position [30, 0]
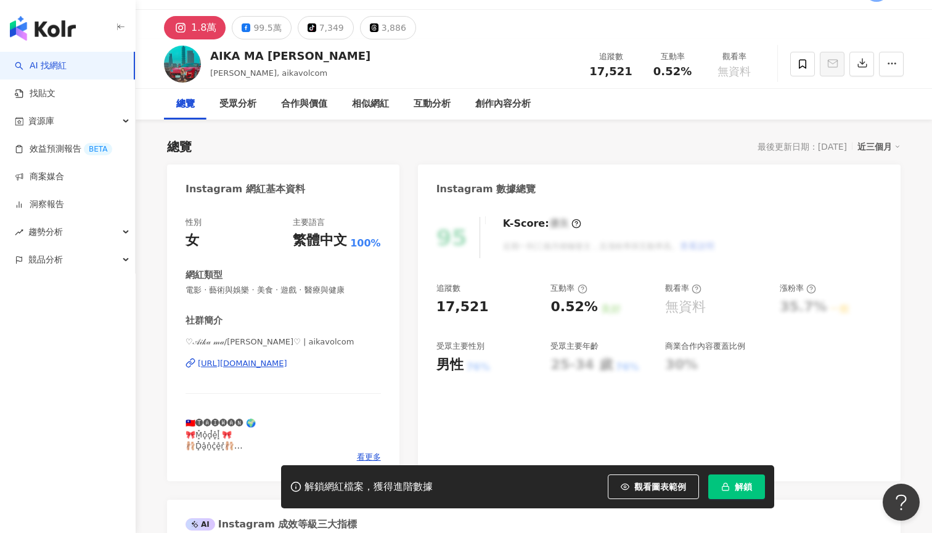
click at [258, 361] on div "https://www.instagram.com/aikavolcom/" at bounding box center [242, 363] width 89 height 11
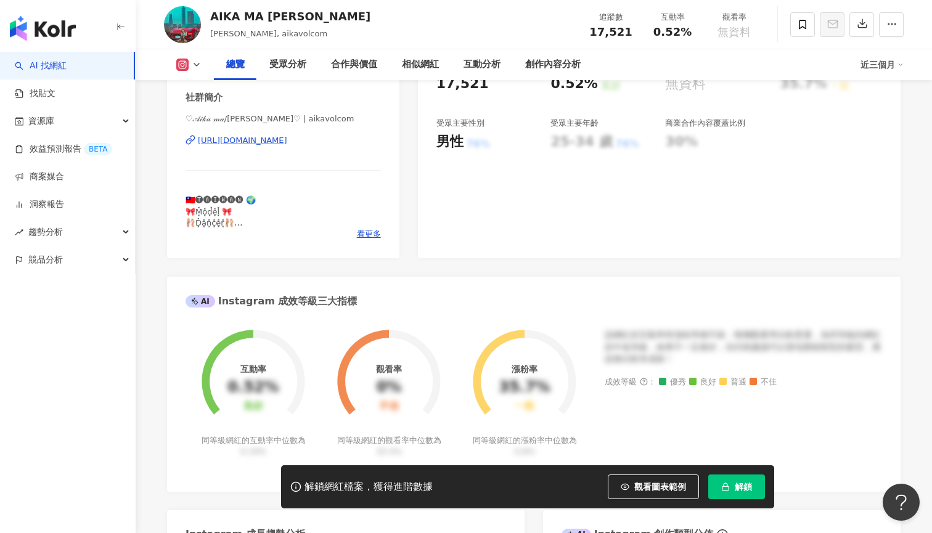
scroll to position [269, 0]
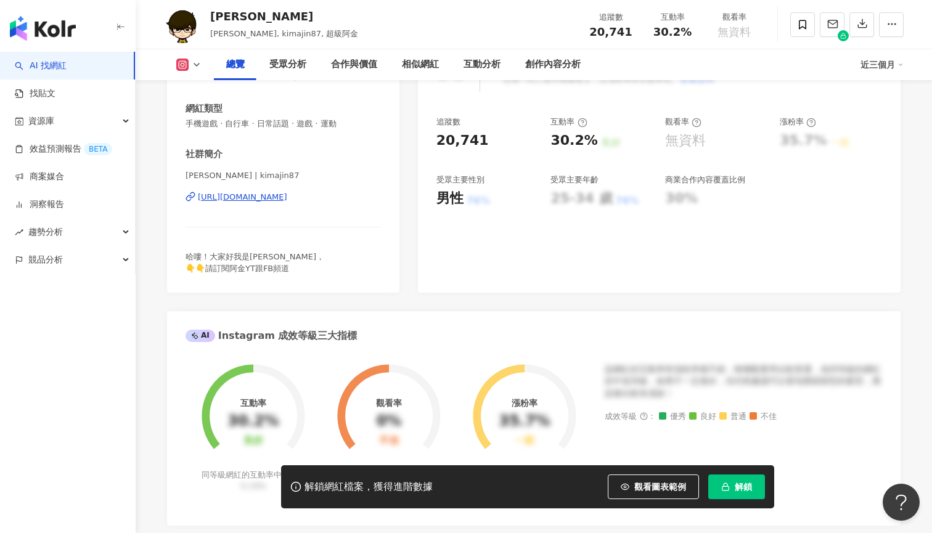
scroll to position [40, 0]
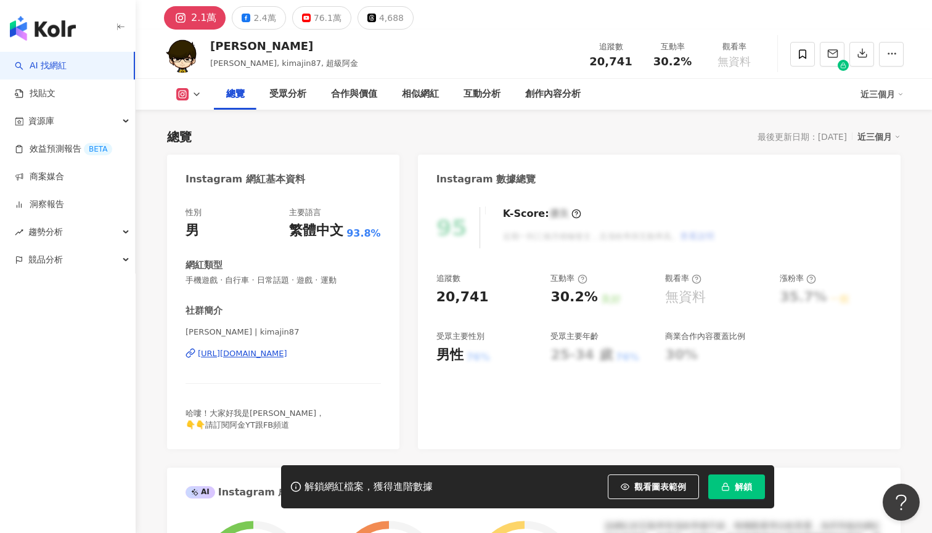
click at [262, 351] on div "https://www.instagram.com/kimajin87/" at bounding box center [242, 353] width 89 height 11
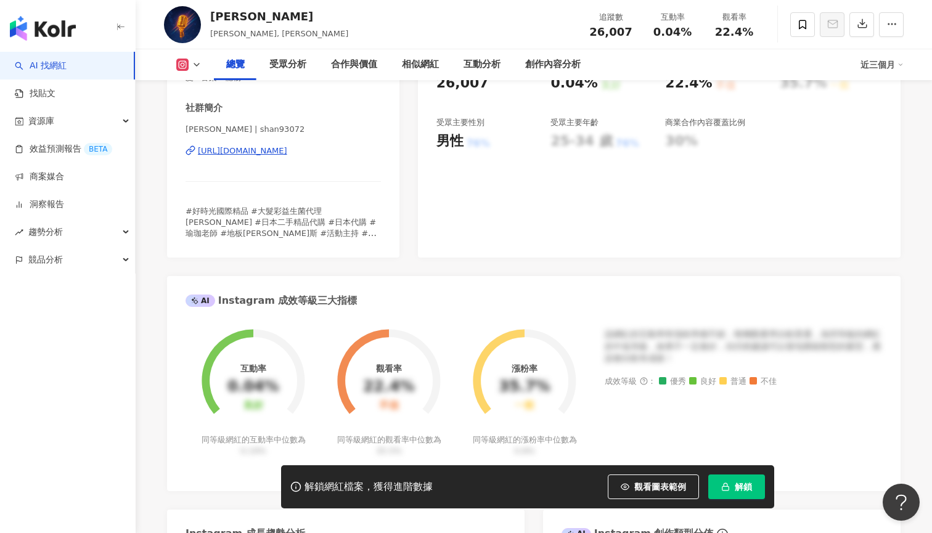
scroll to position [215, 0]
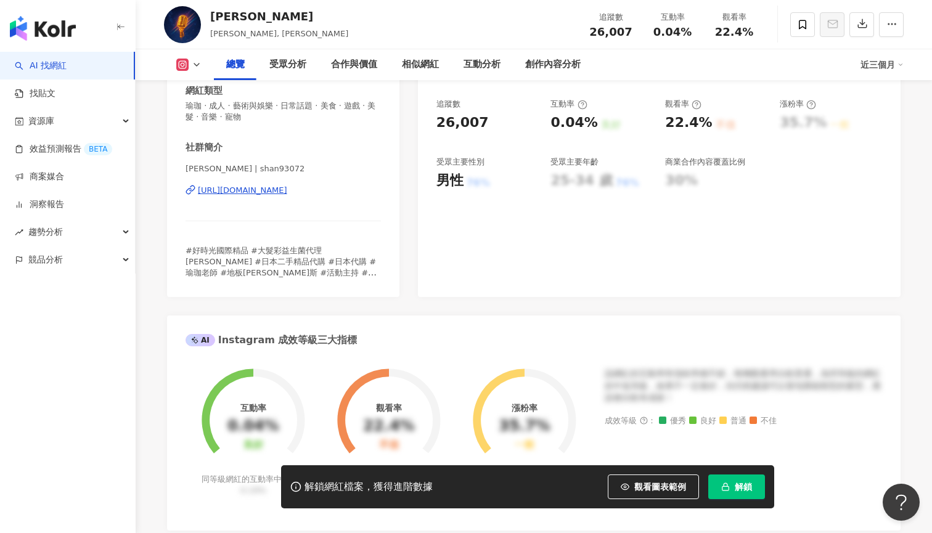
click at [275, 193] on div "https://www.instagram.com/shan93072/" at bounding box center [242, 190] width 89 height 11
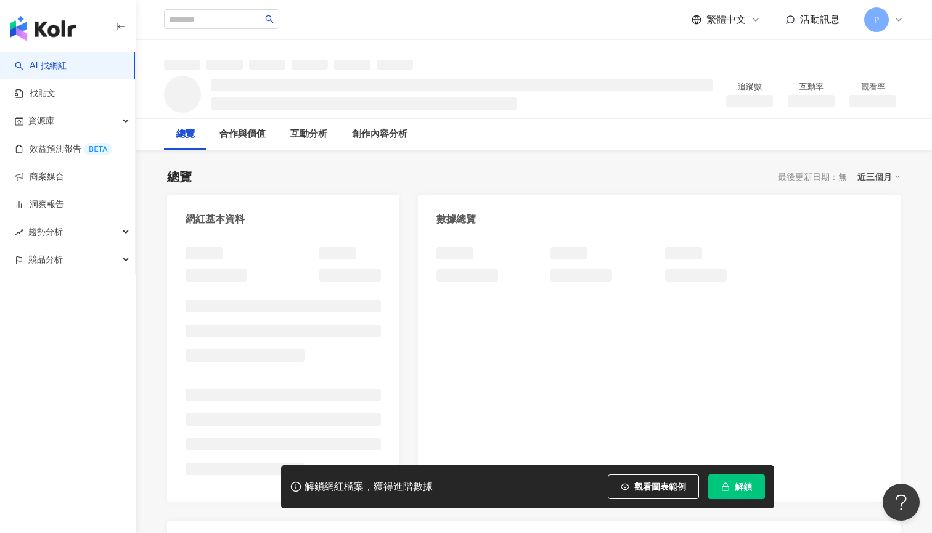
scroll to position [24, 0]
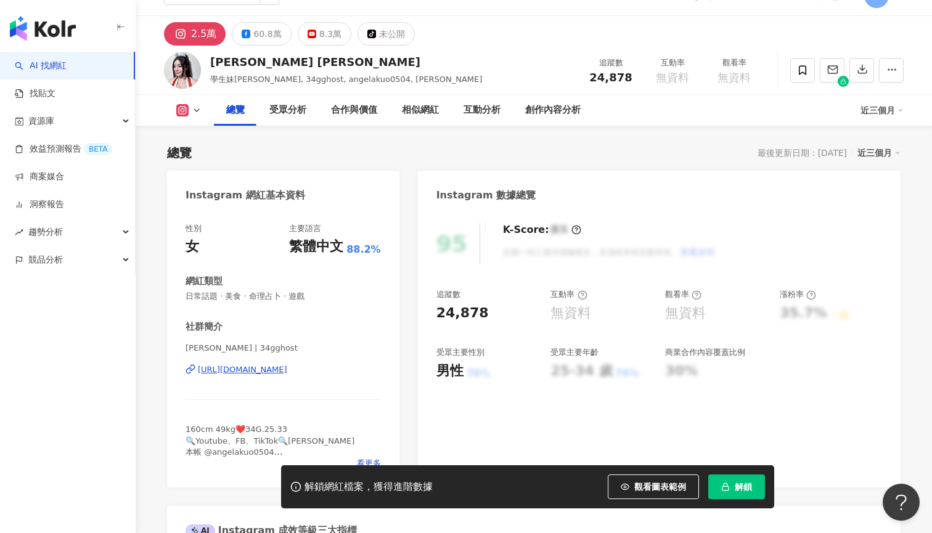
scroll to position [166, 0]
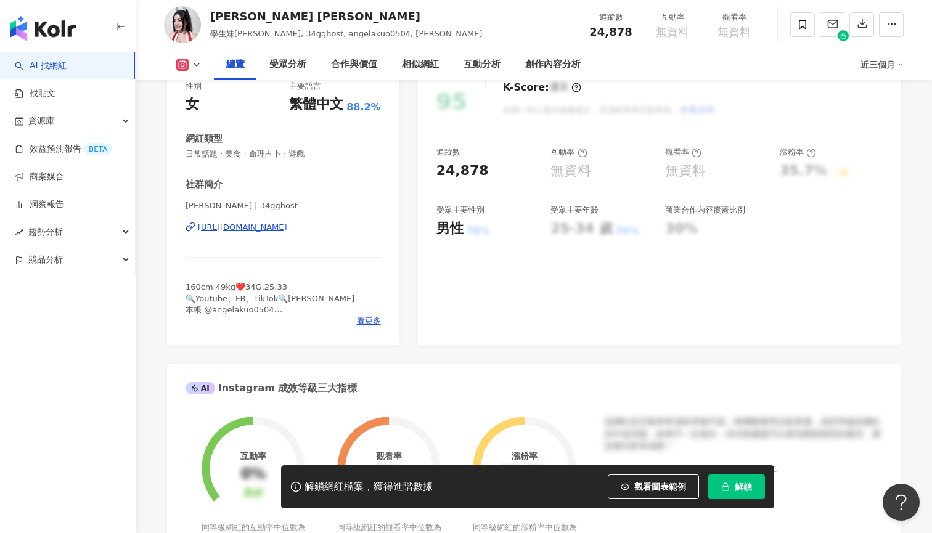
click at [287, 231] on div "[URL][DOMAIN_NAME]" at bounding box center [242, 227] width 89 height 11
click at [287, 224] on div "https://www.instagram.com/34gghost/" at bounding box center [242, 227] width 89 height 11
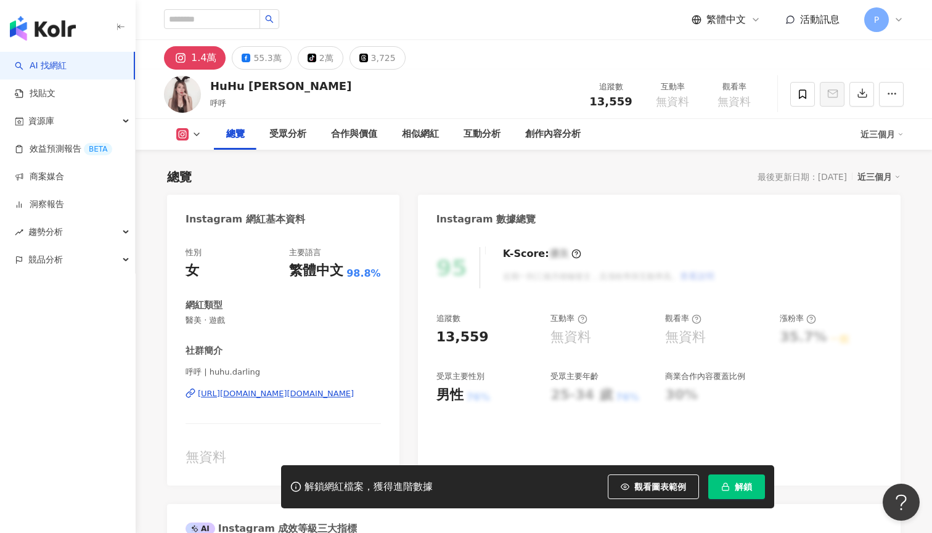
scroll to position [119, 0]
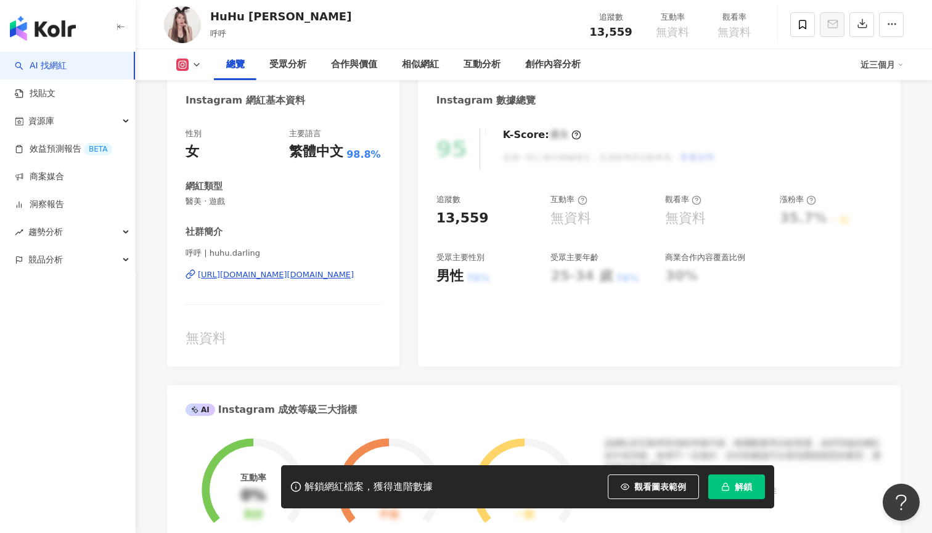
click at [272, 278] on div "https://www.instagram.com/huhu.darling/" at bounding box center [276, 274] width 156 height 11
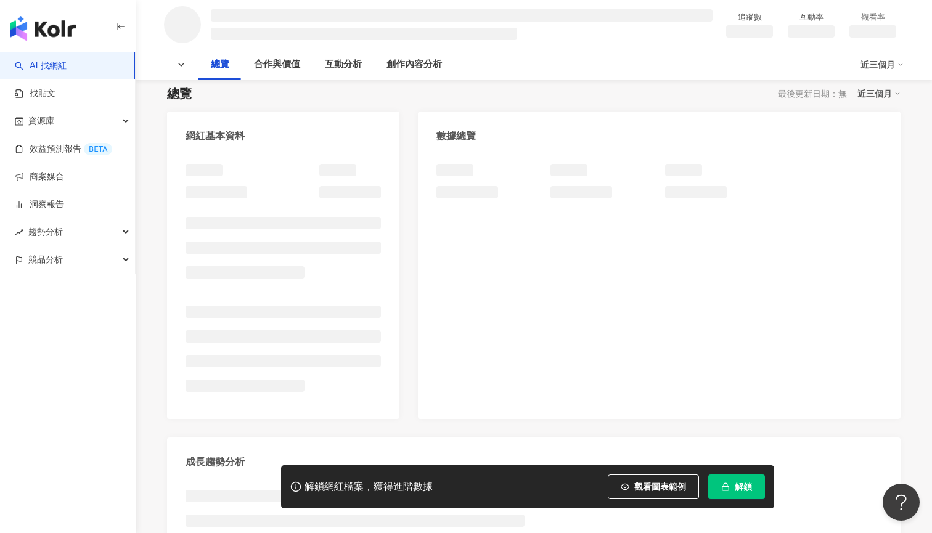
scroll to position [104, 0]
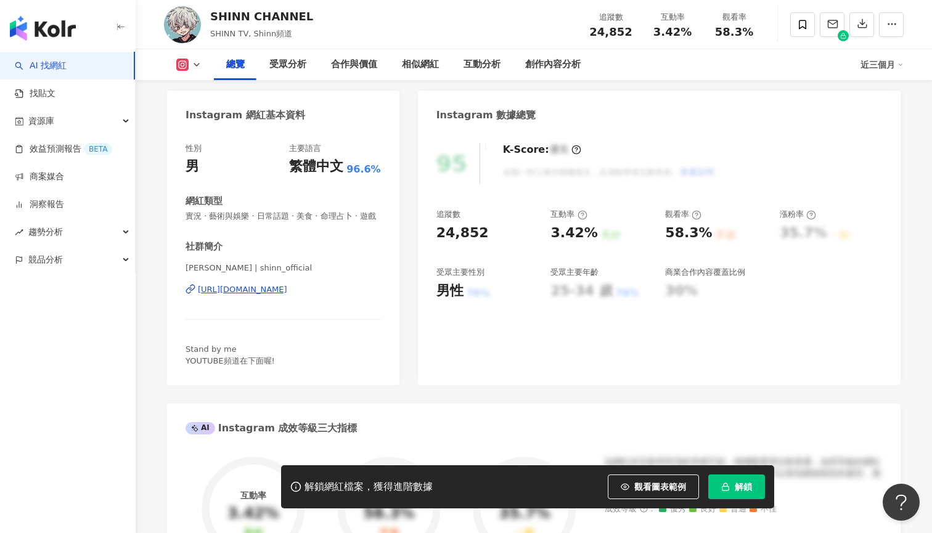
click at [287, 284] on div "https://www.instagram.com/shinn_official/" at bounding box center [242, 289] width 89 height 11
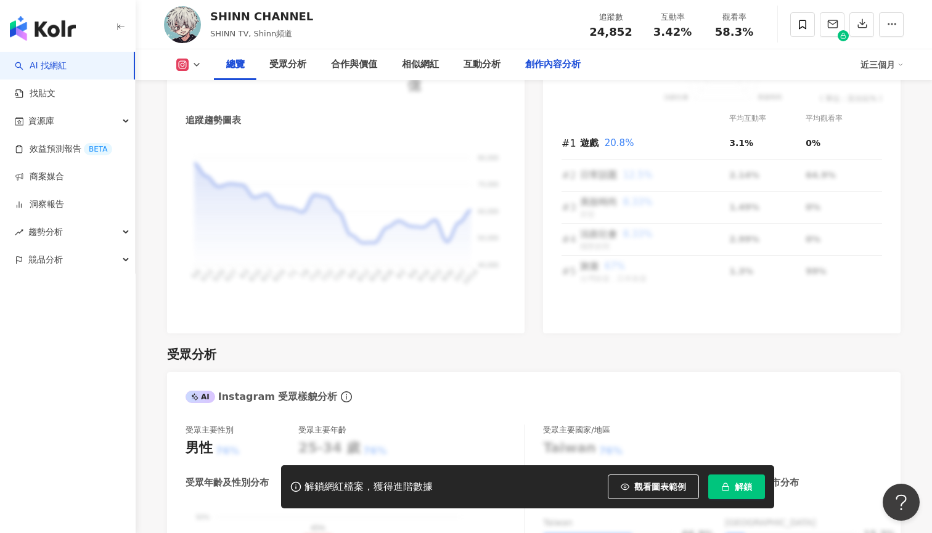
scroll to position [858, 0]
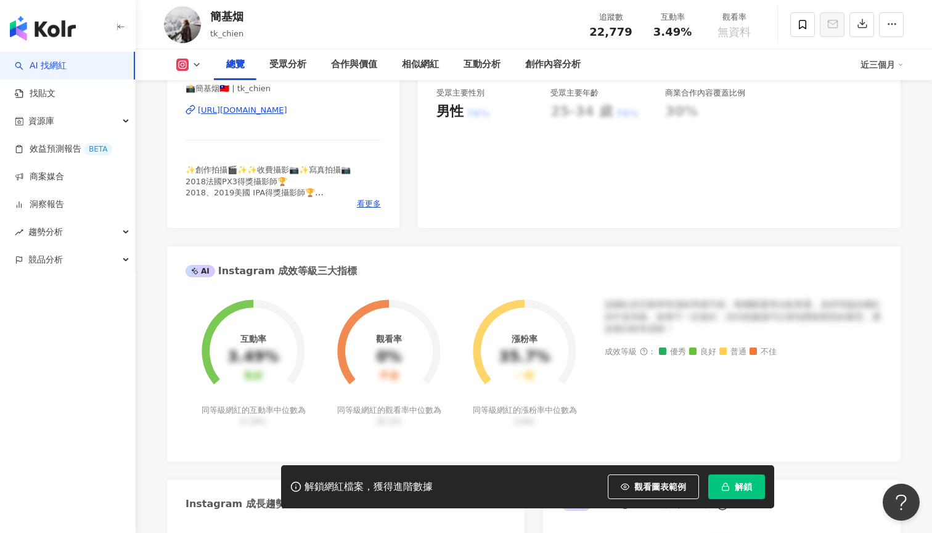
click at [287, 109] on div "https://www.instagram.com/tk_chien/" at bounding box center [242, 110] width 89 height 11
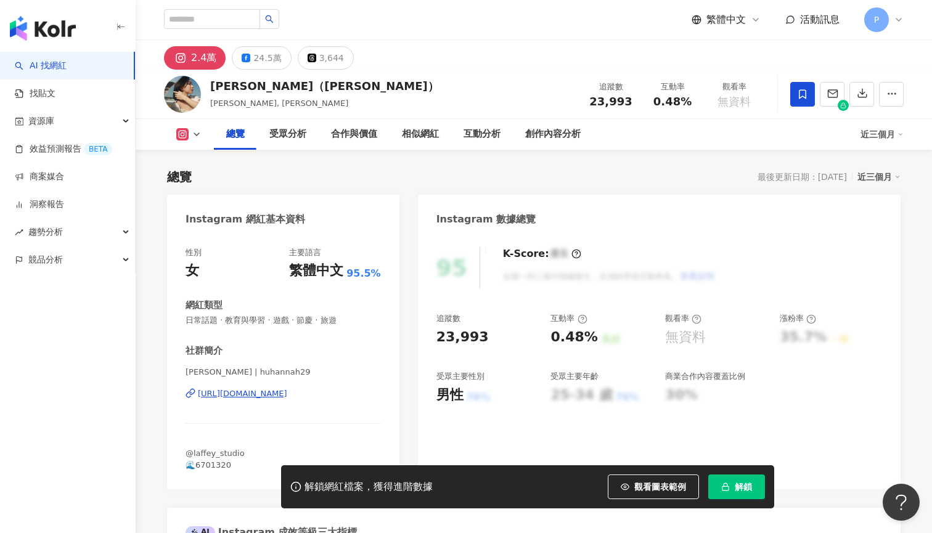
scroll to position [121, 0]
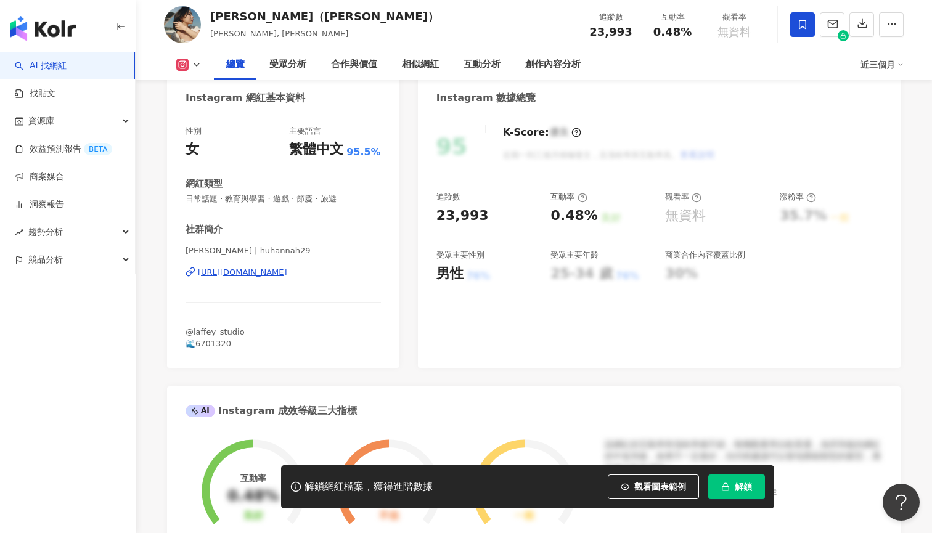
click at [287, 271] on div "https://www.instagram.com/huhannah29/" at bounding box center [242, 272] width 89 height 11
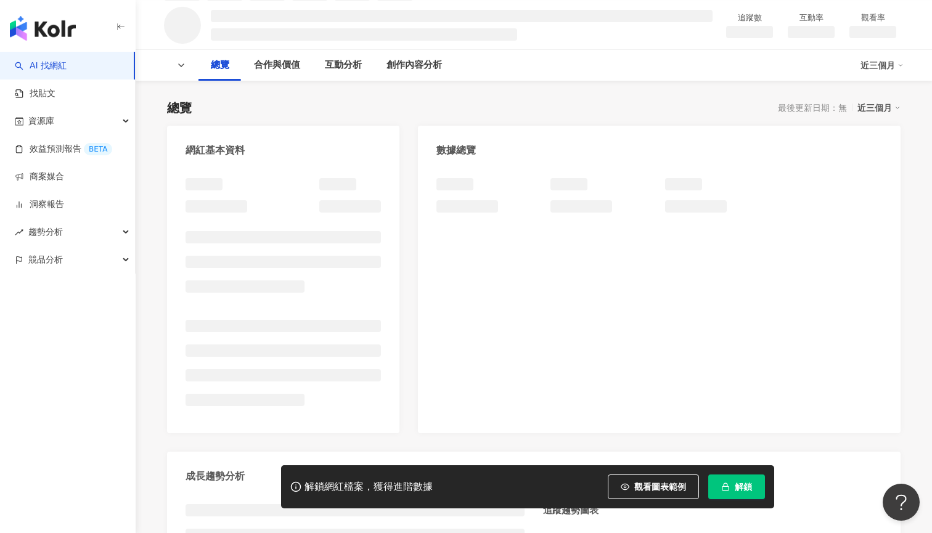
scroll to position [105, 0]
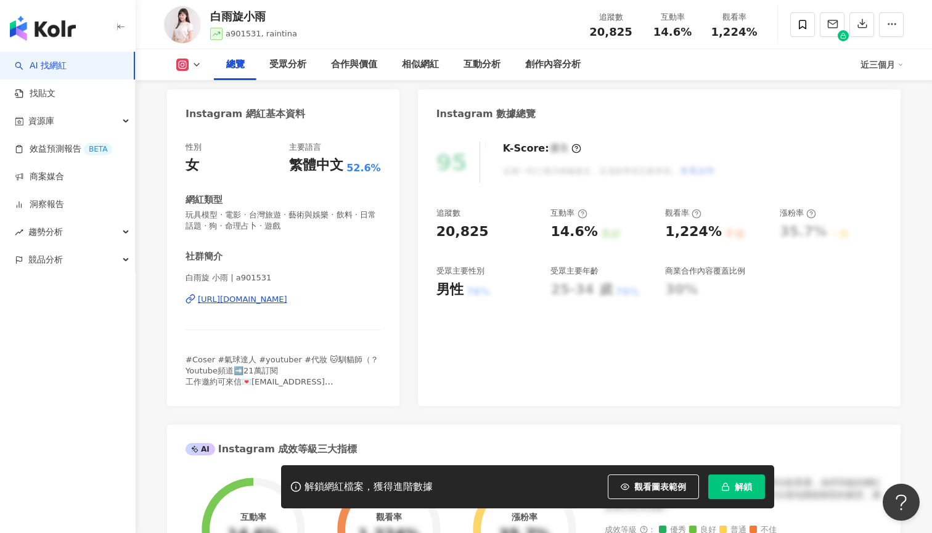
scroll to position [207, 0]
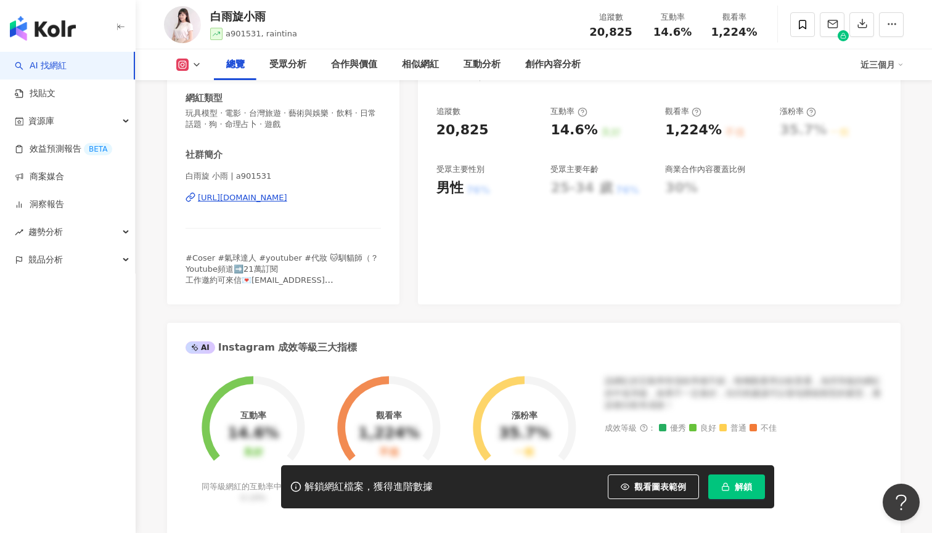
click at [287, 200] on div "https://www.instagram.com/a901531/" at bounding box center [242, 197] width 89 height 11
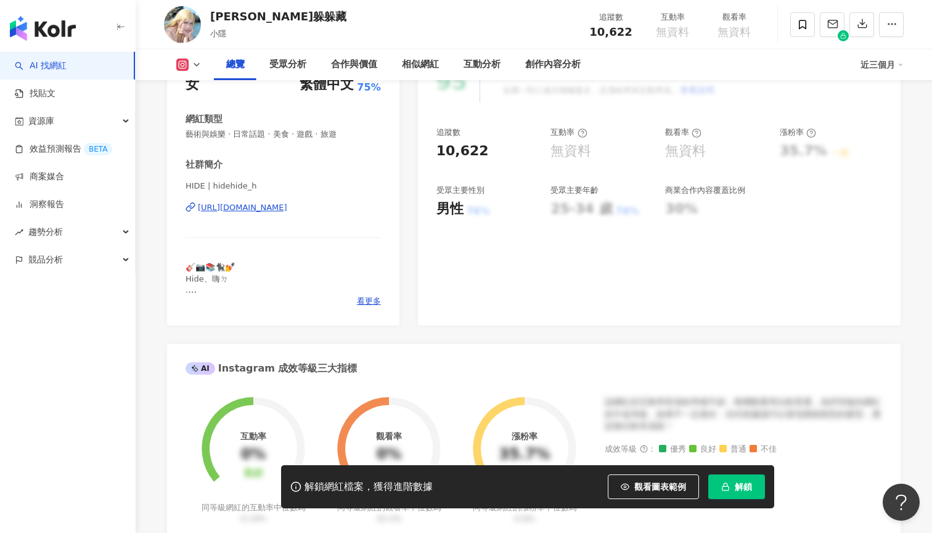
scroll to position [231, 0]
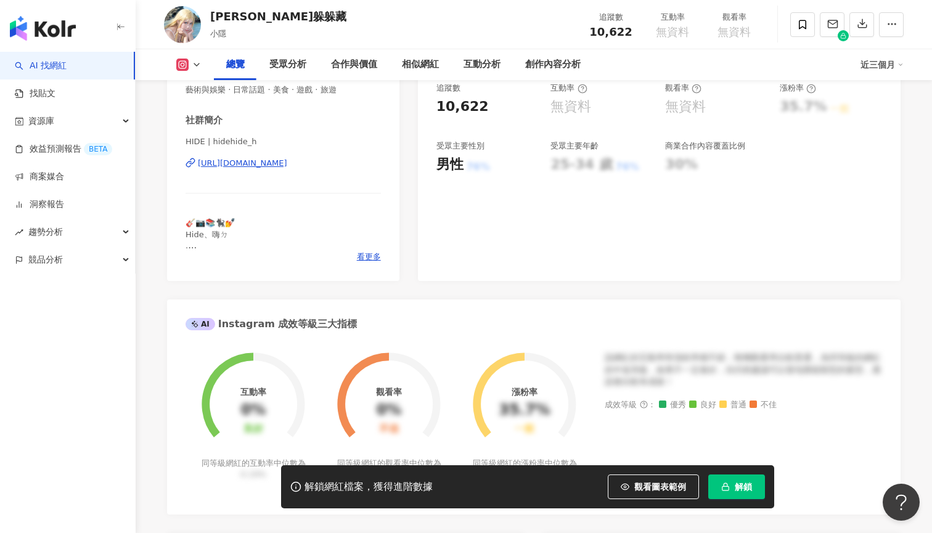
click at [287, 166] on div "https://www.instagram.com/hidehide_h/" at bounding box center [242, 163] width 89 height 11
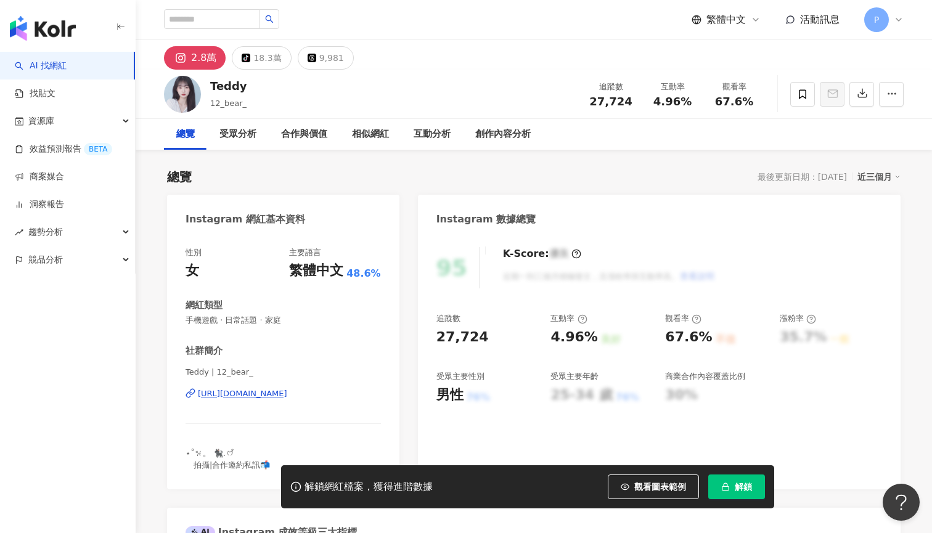
click at [287, 394] on div "[URL][DOMAIN_NAME]" at bounding box center [242, 393] width 89 height 11
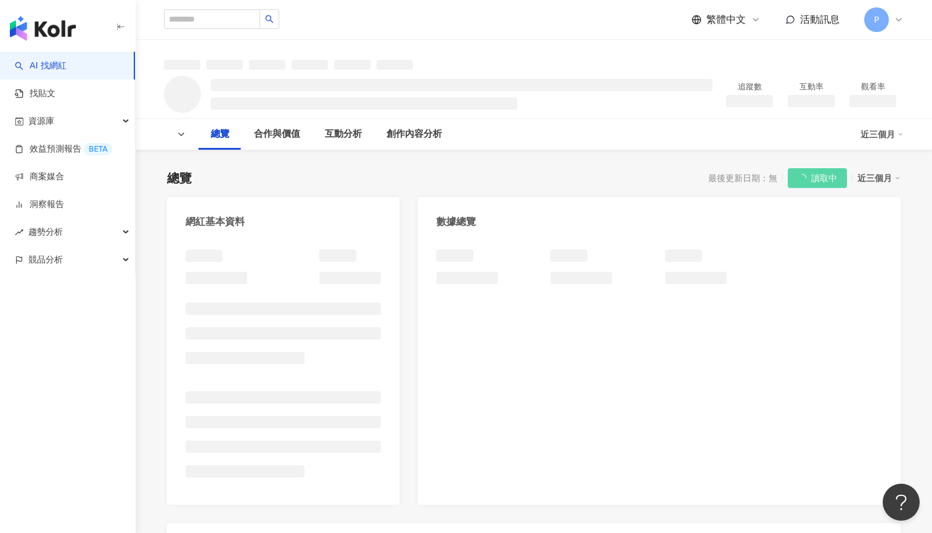
scroll to position [70, 0]
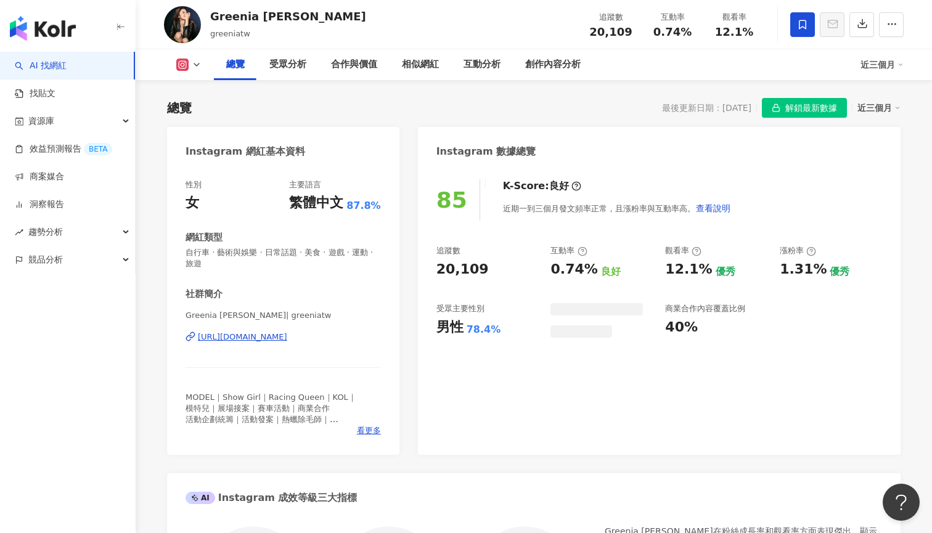
scroll to position [106, 0]
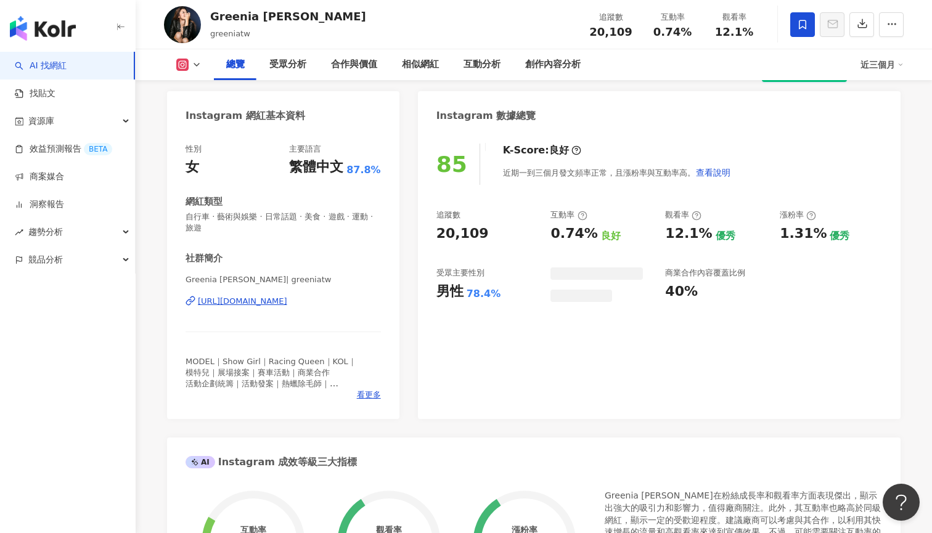
click at [253, 299] on div "[URL][DOMAIN_NAME]" at bounding box center [242, 301] width 89 height 11
